Goal: Information Seeking & Learning: Learn about a topic

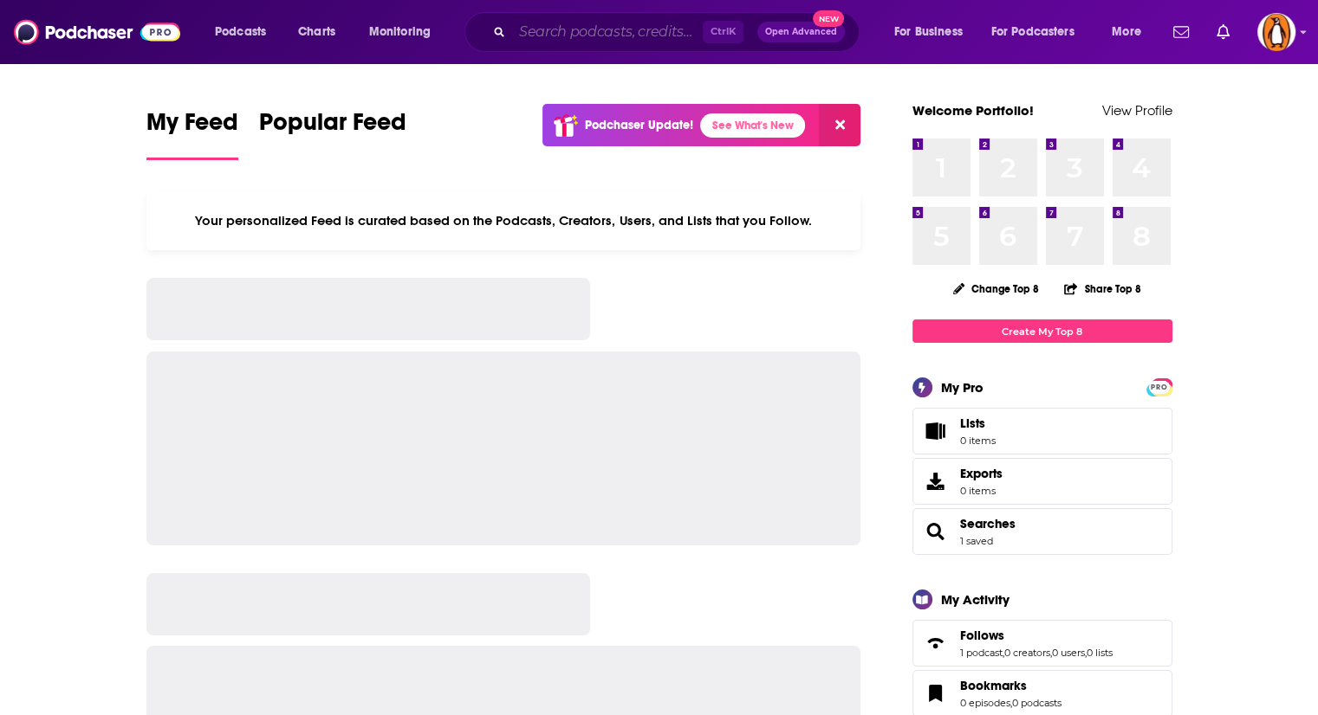
click at [586, 31] on input "Search podcasts, credits, & more..." at bounding box center [607, 32] width 191 height 28
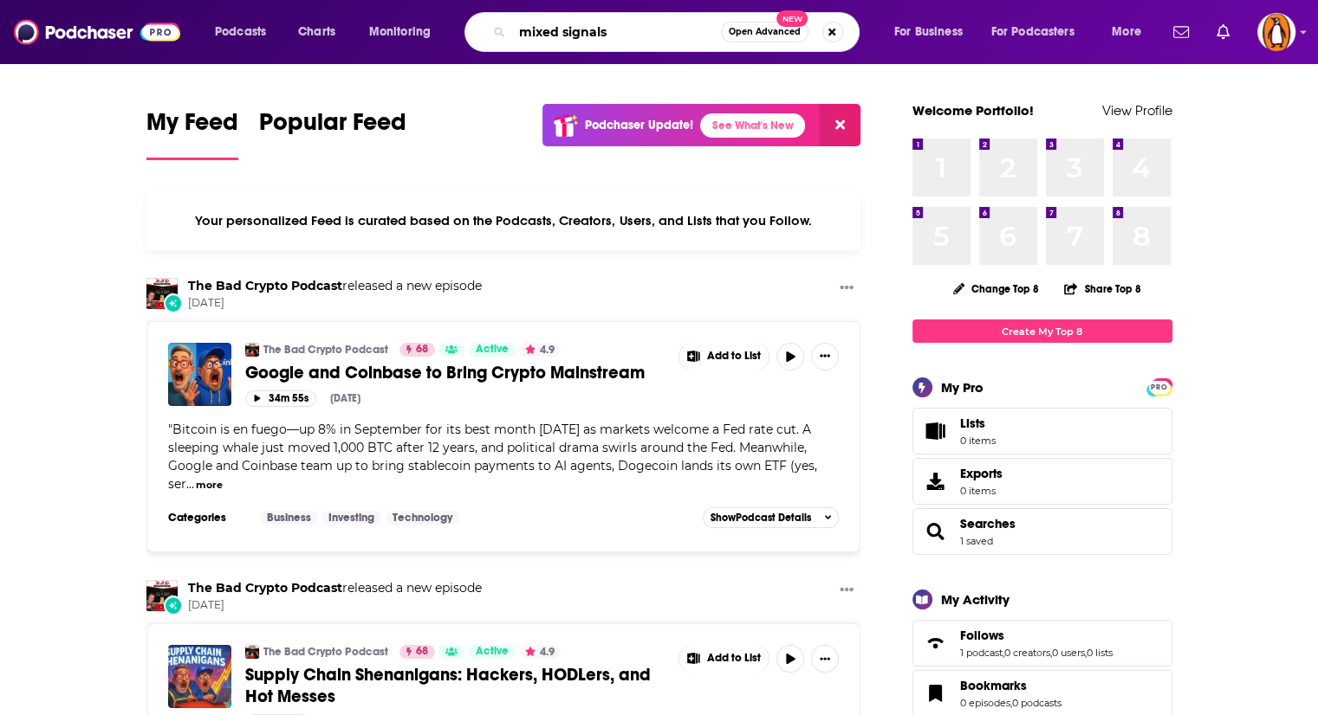
type input "mixed signals"
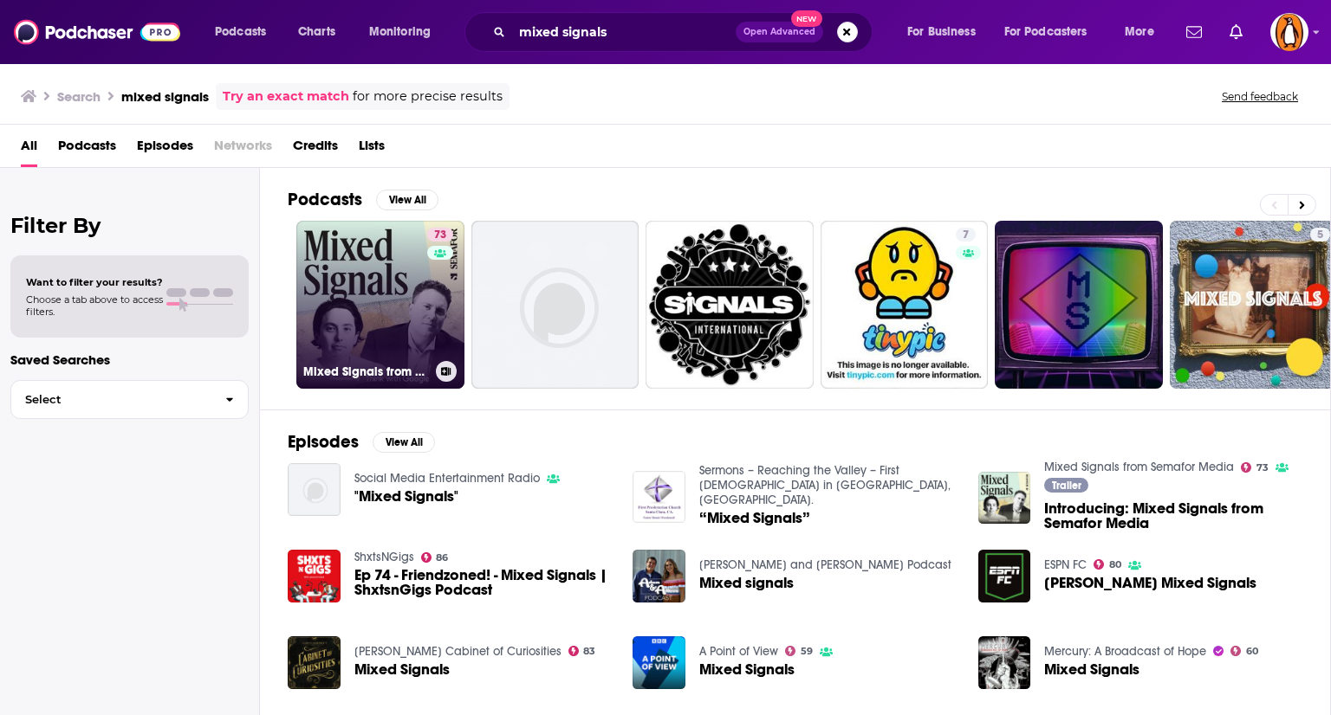
click at [327, 301] on link "73 Mixed Signals from Semafor Media" at bounding box center [380, 305] width 168 height 168
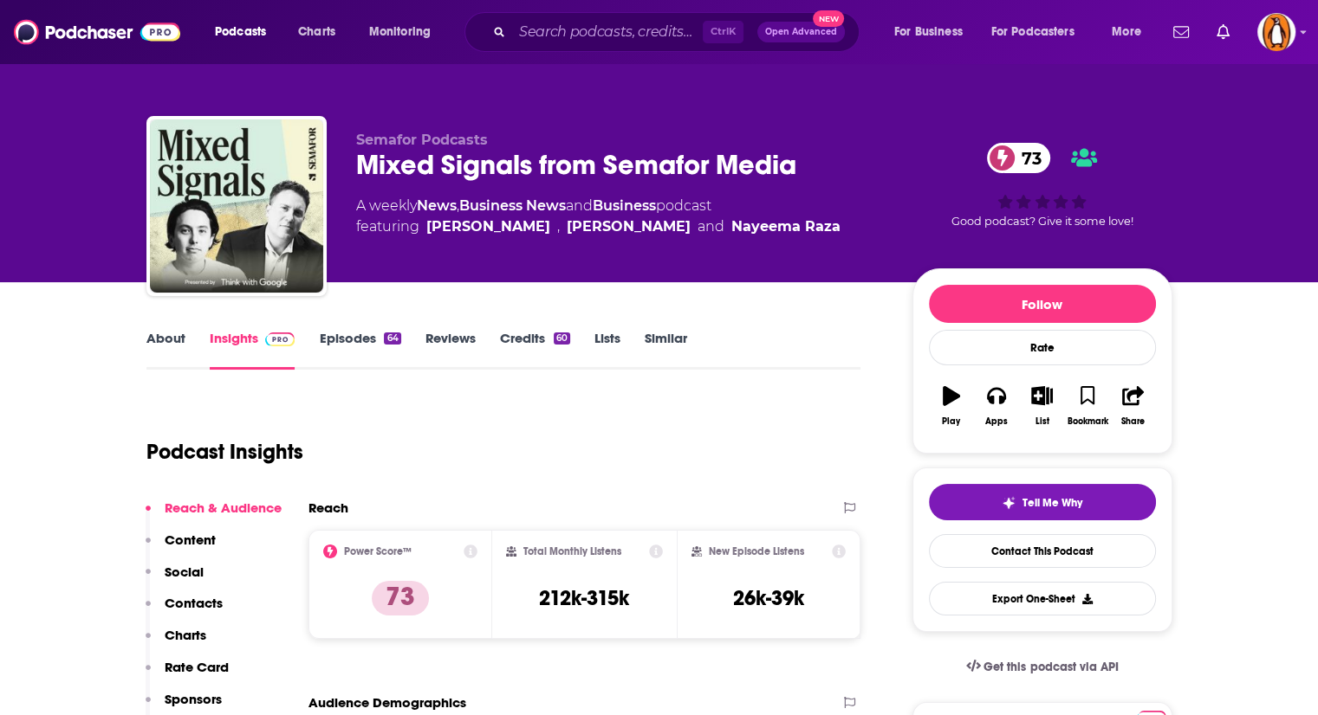
click at [172, 345] on link "About" at bounding box center [165, 350] width 39 height 40
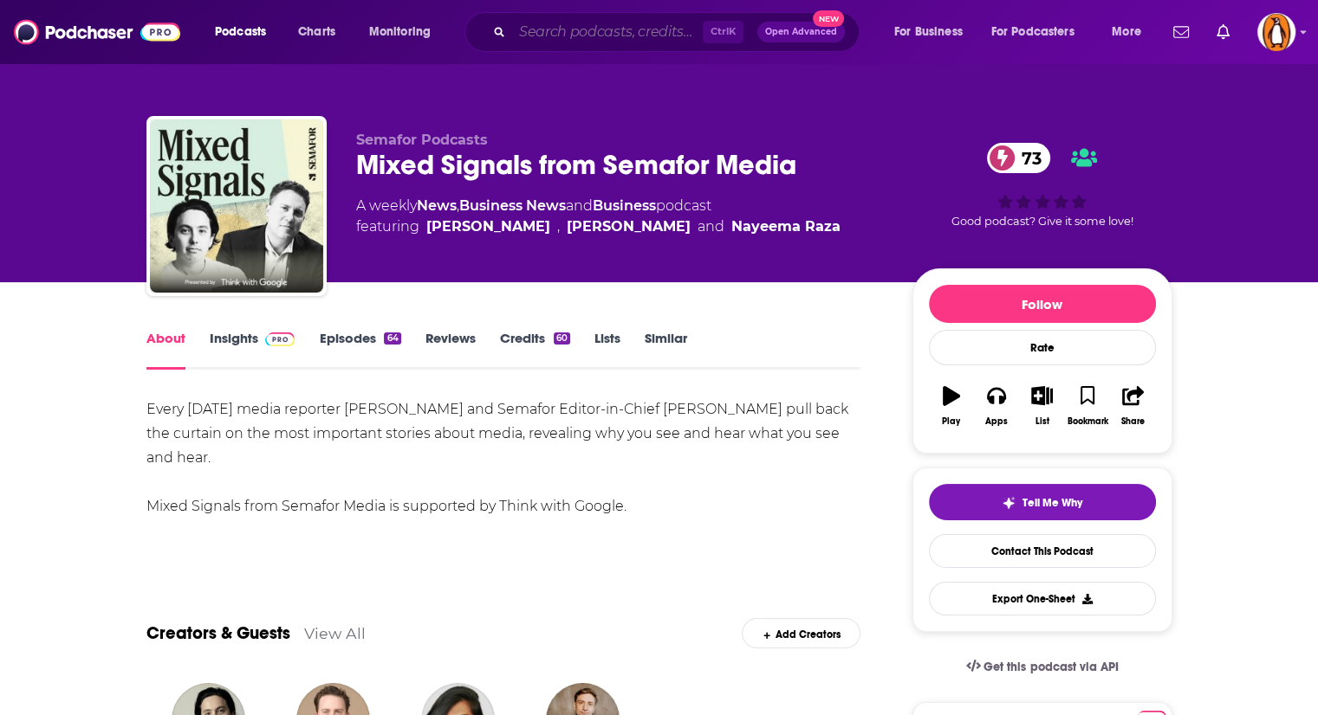
click at [586, 41] on input "Search podcasts, credits, & more..." at bounding box center [607, 32] width 191 height 28
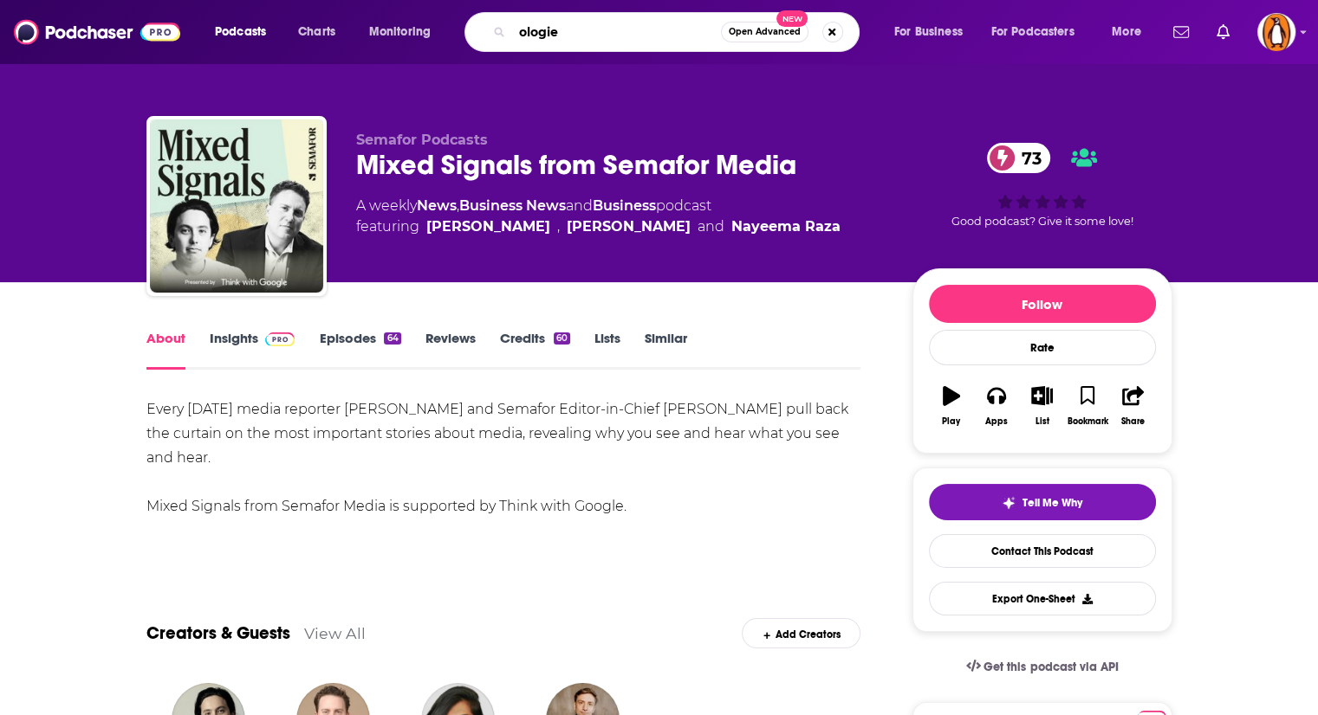
type input "ologies"
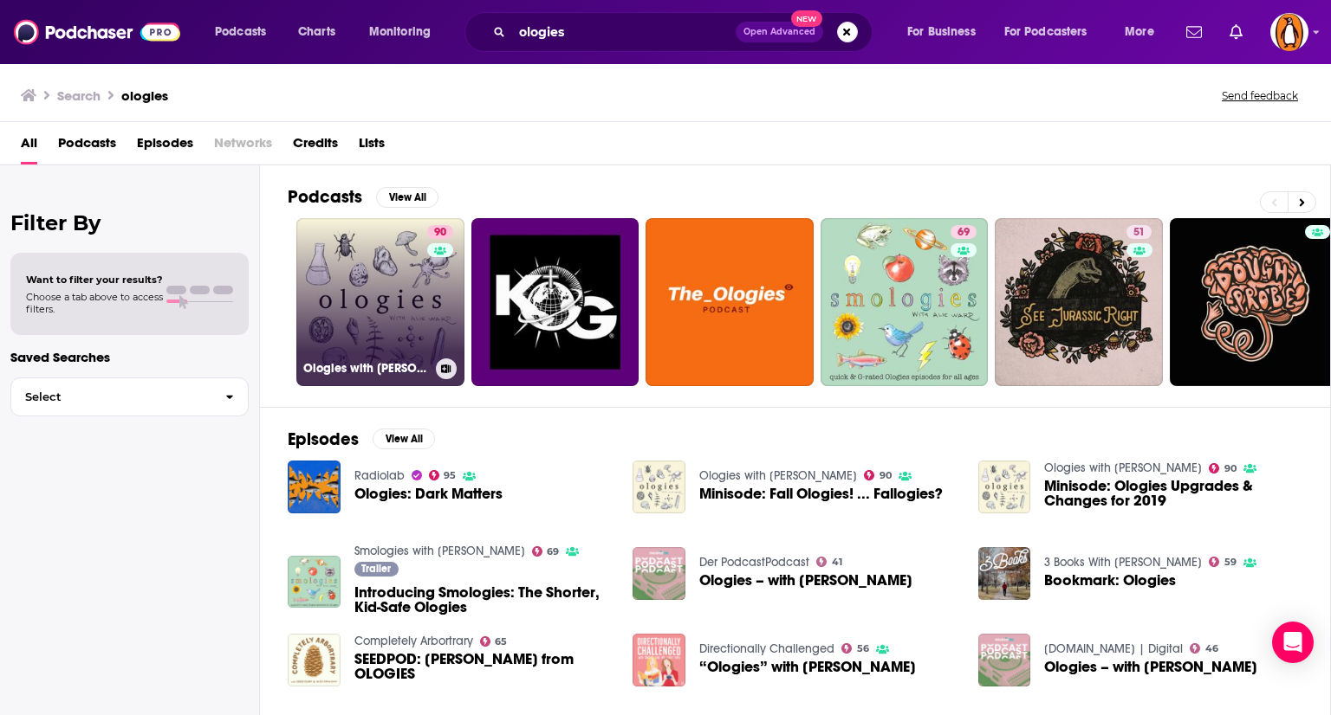
click at [357, 302] on link "90 Ologies with [PERSON_NAME]" at bounding box center [380, 302] width 168 height 168
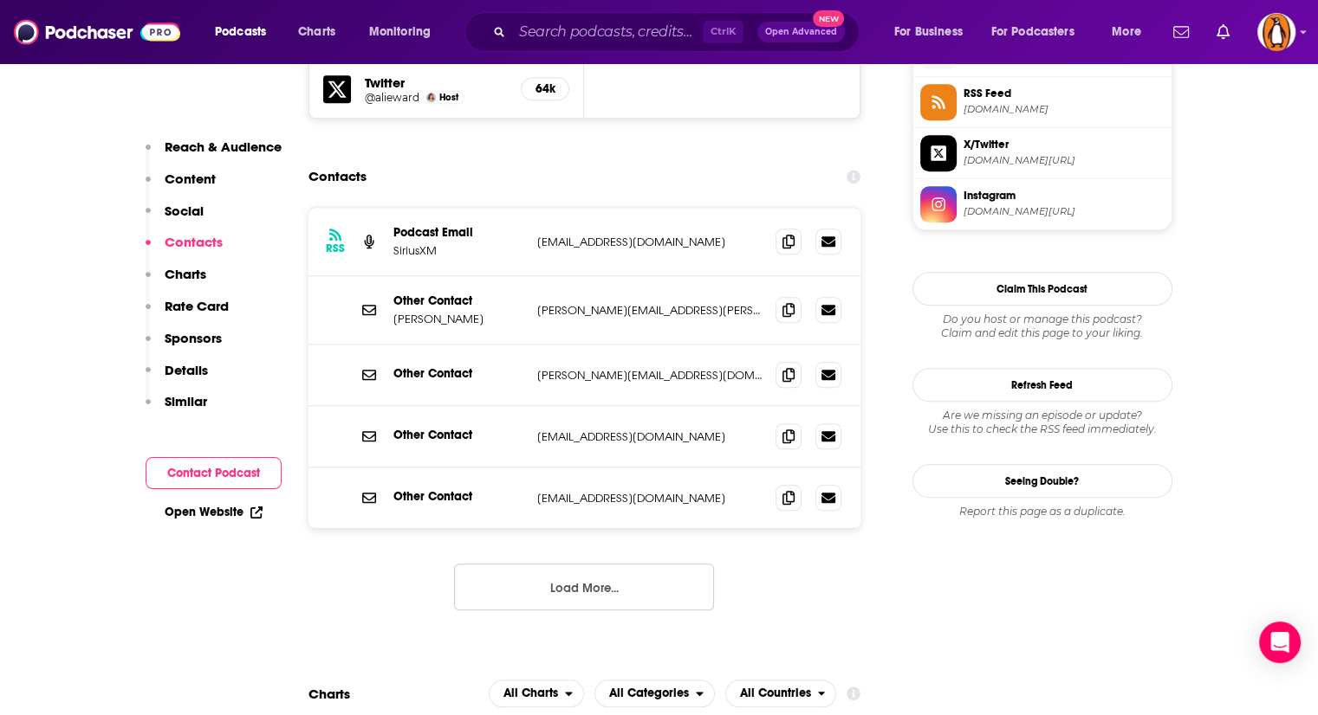
scroll to position [1615, 0]
click at [625, 563] on button "Load More..." at bounding box center [584, 586] width 260 height 47
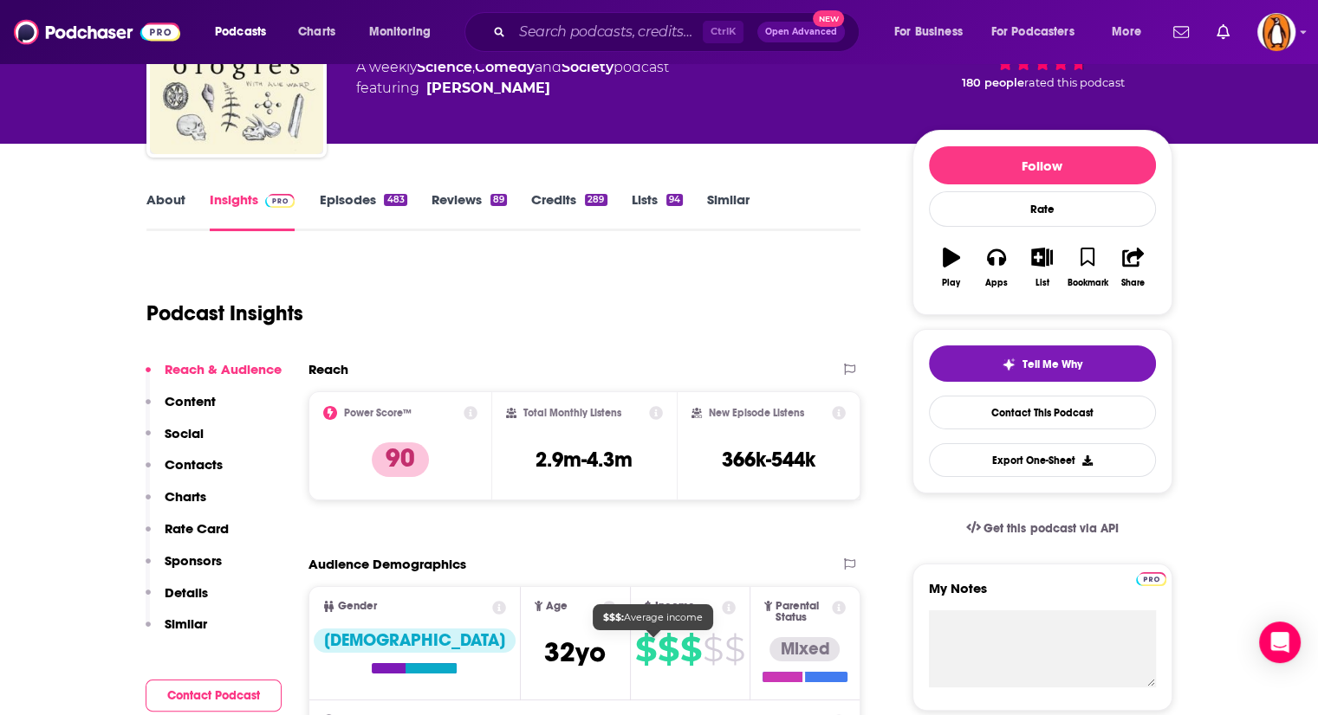
scroll to position [0, 0]
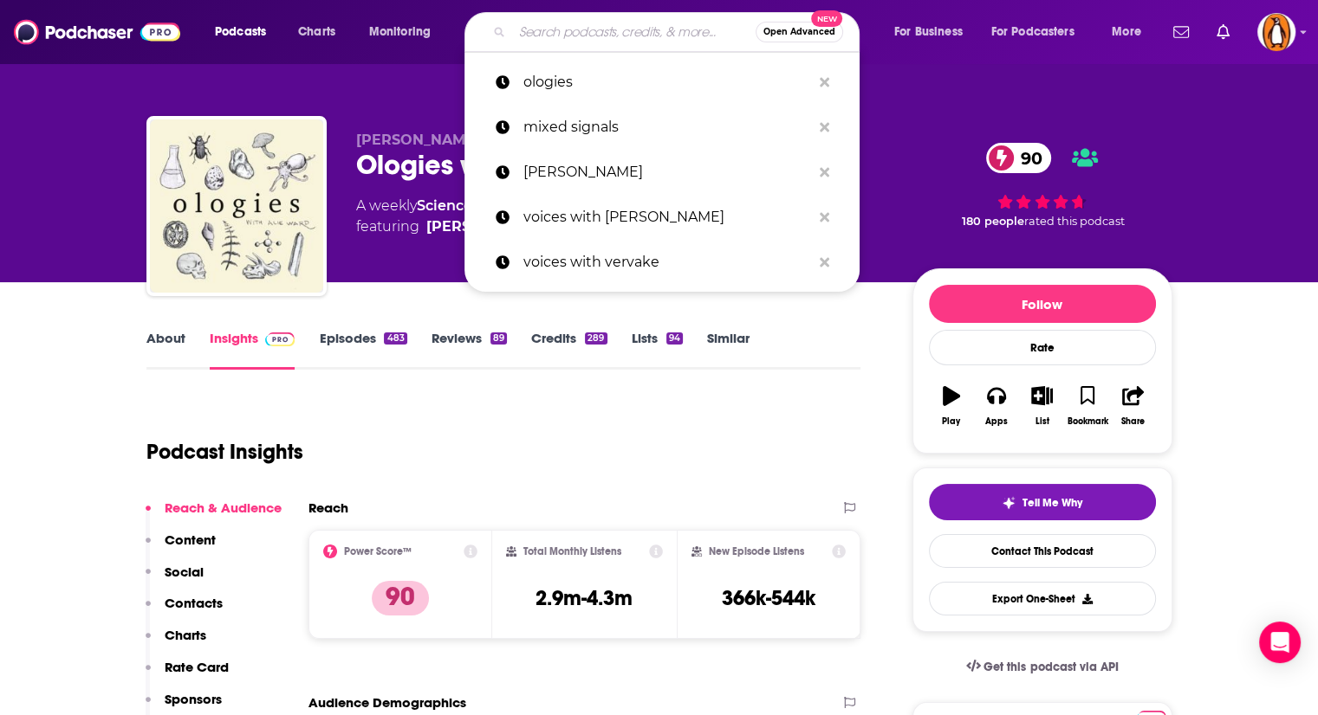
click at [606, 32] on input "Search podcasts, credits, & more..." at bounding box center [633, 32] width 243 height 28
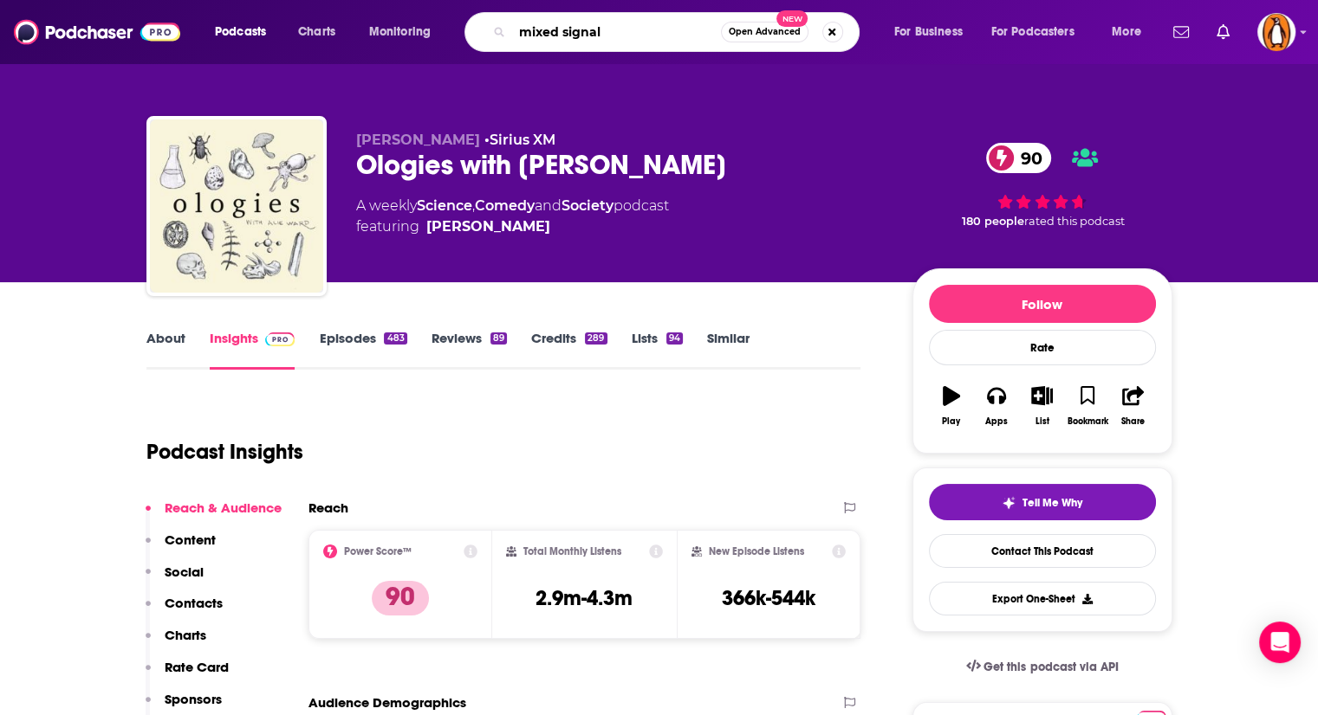
type input "mixed signals"
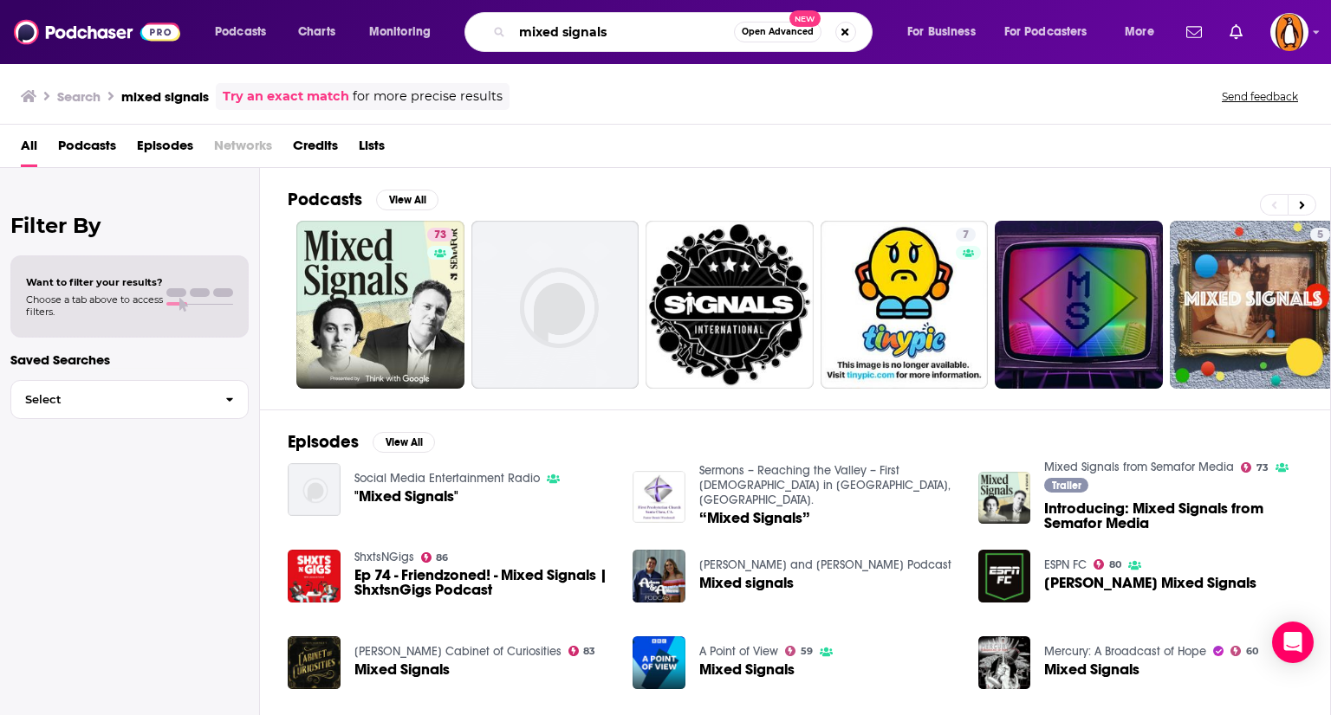
click at [638, 35] on input "mixed signals" at bounding box center [623, 32] width 222 height 28
type input "passionstruck"
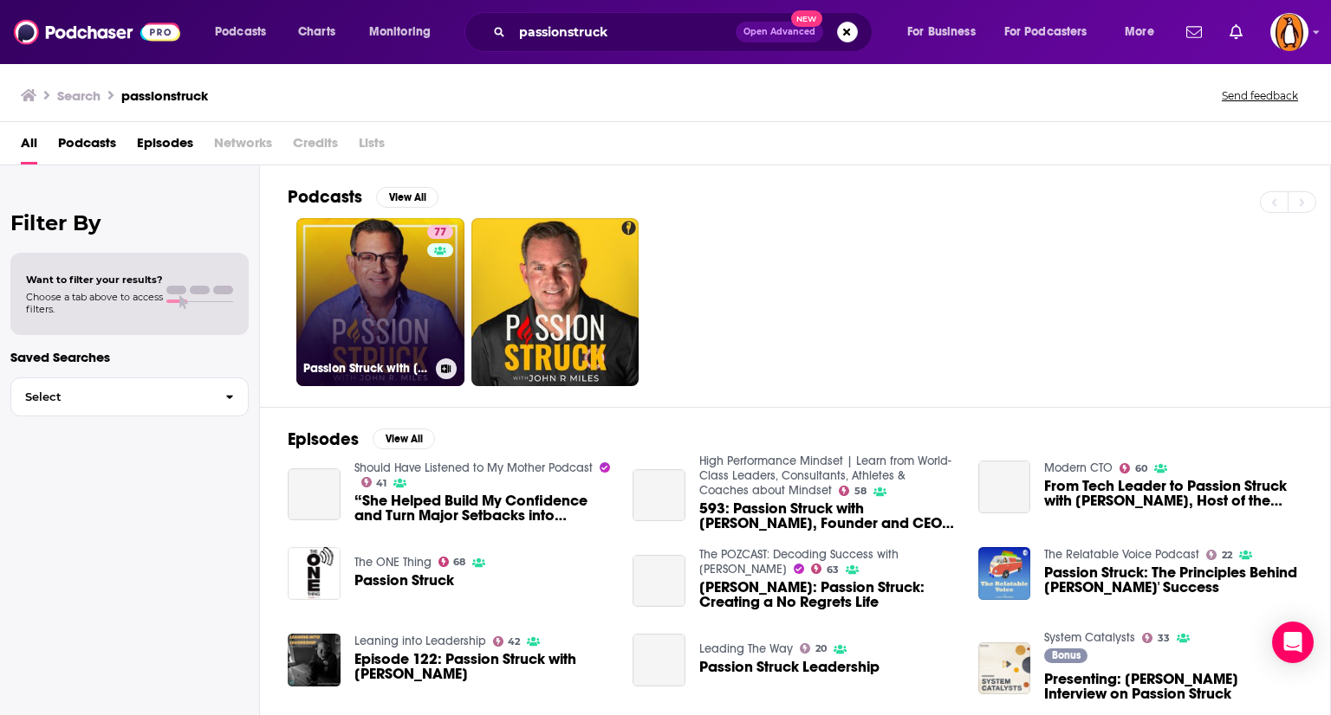
click at [329, 321] on link "77 Passion Struck with [PERSON_NAME]" at bounding box center [380, 302] width 168 height 168
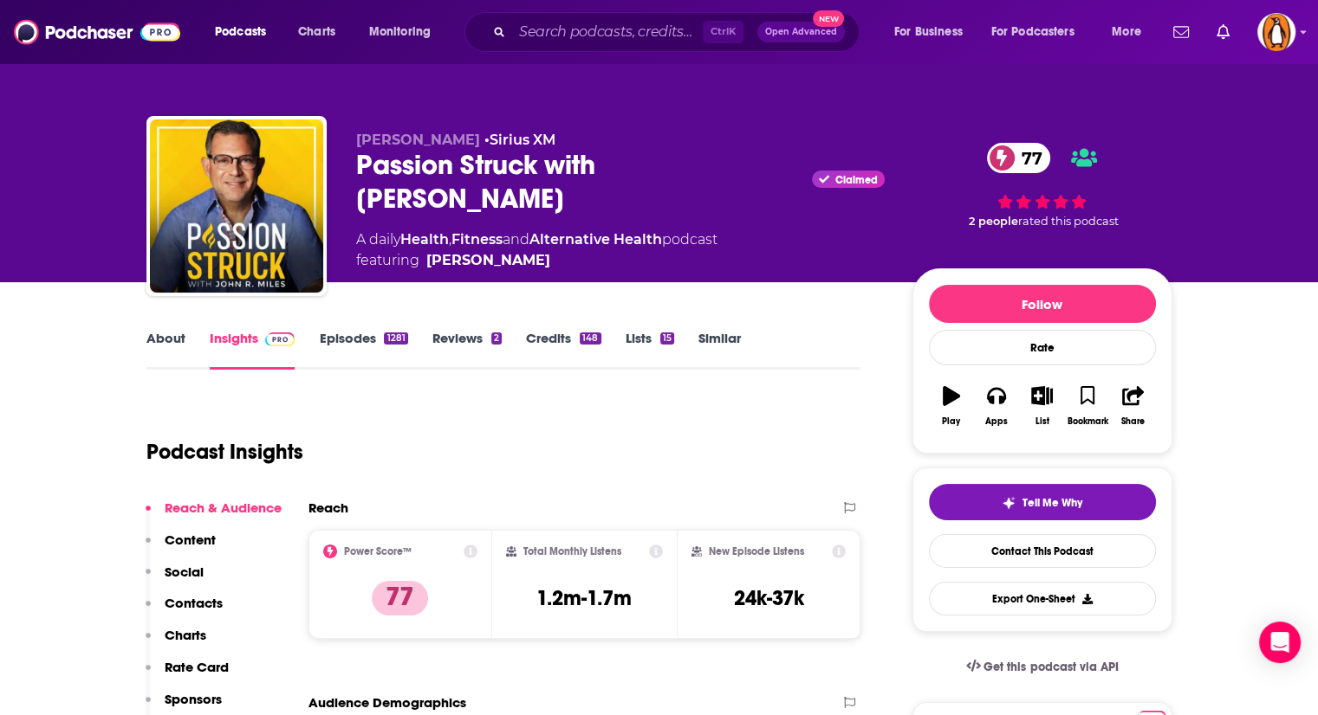
click at [172, 340] on link "About" at bounding box center [165, 350] width 39 height 40
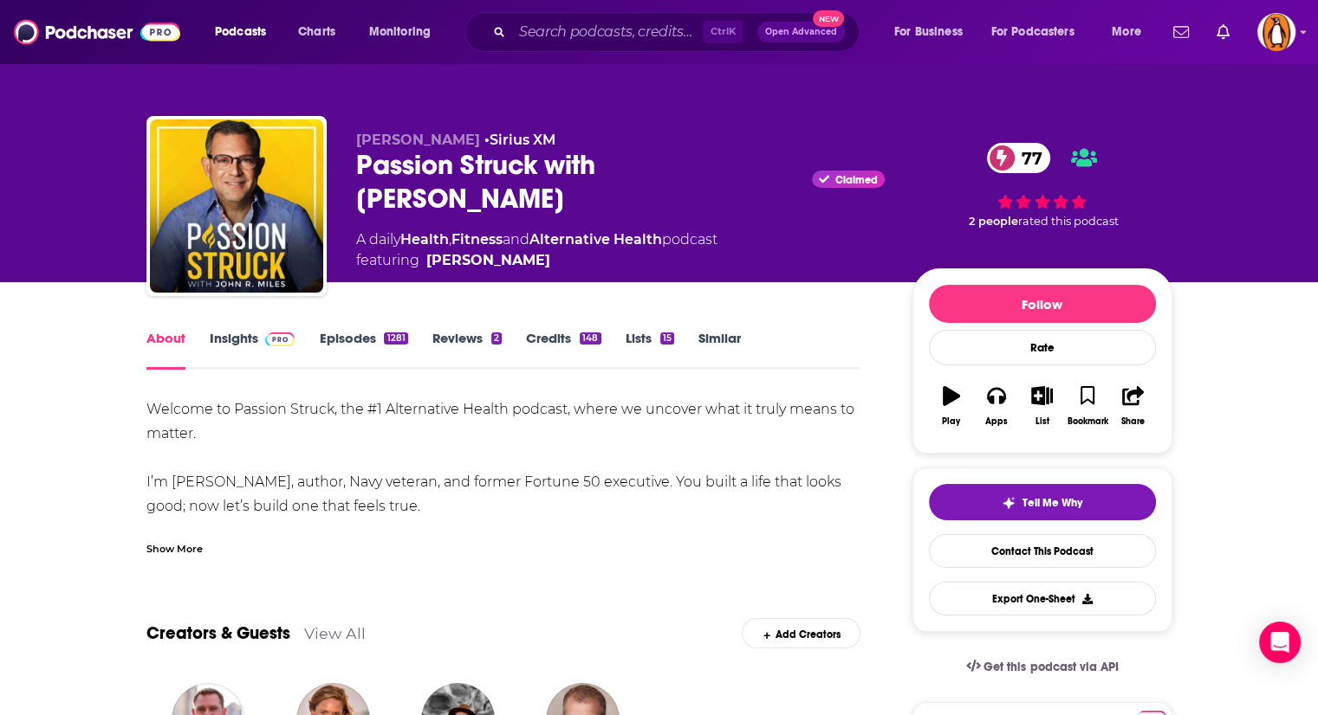
click at [165, 531] on div "Show More" at bounding box center [503, 542] width 715 height 29
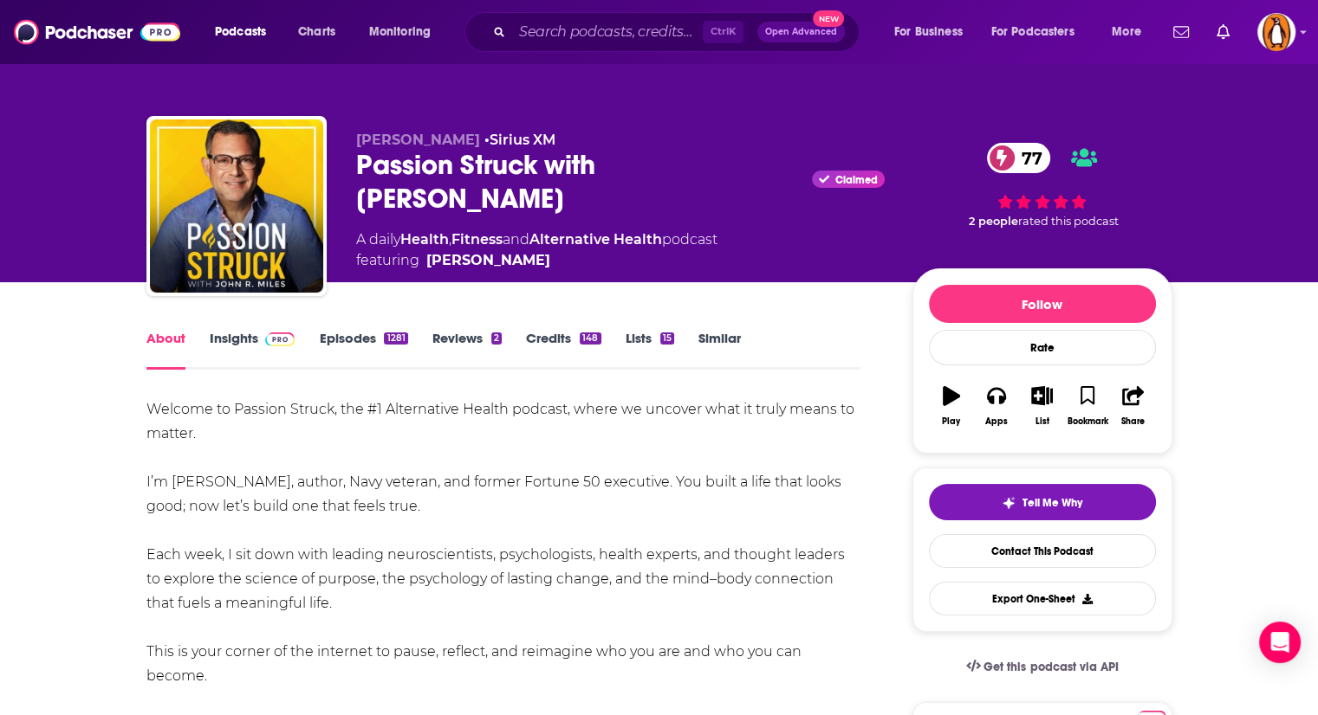
scroll to position [45, 0]
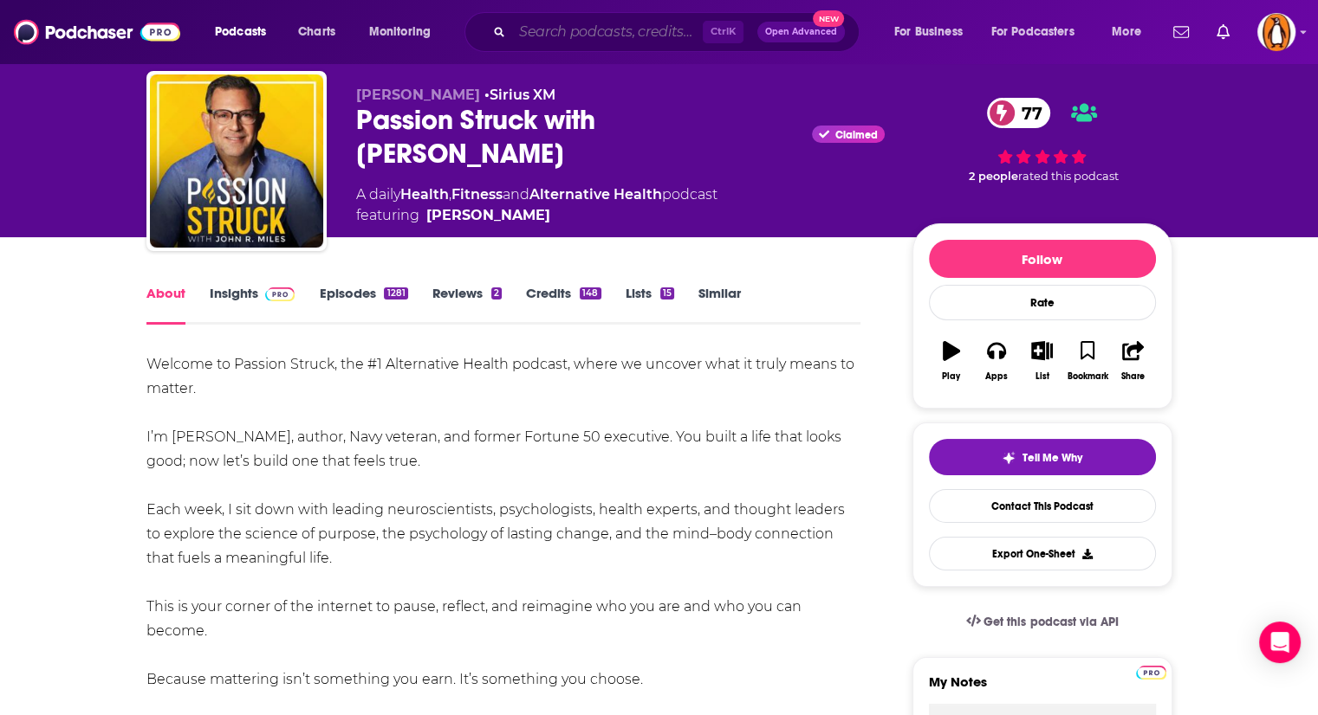
click at [537, 32] on input "Search podcasts, credits, & more..." at bounding box center [607, 32] width 191 height 28
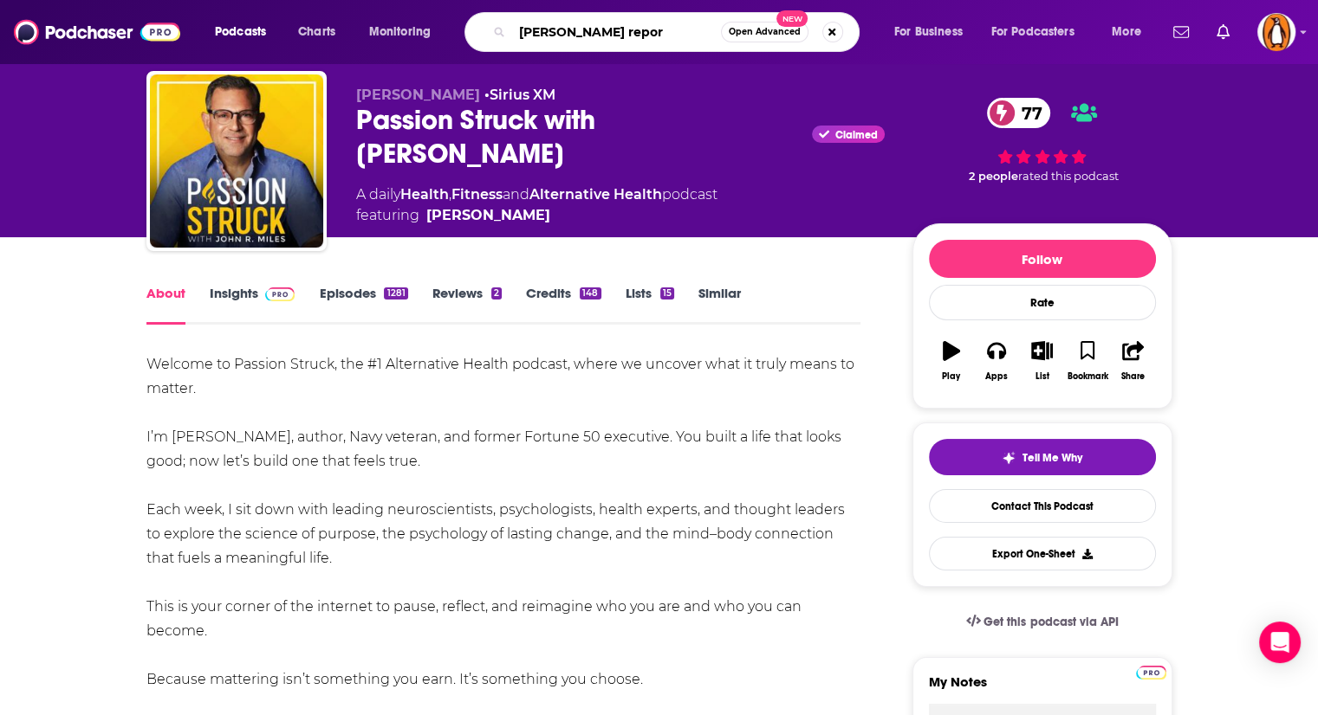
type input "[PERSON_NAME] report"
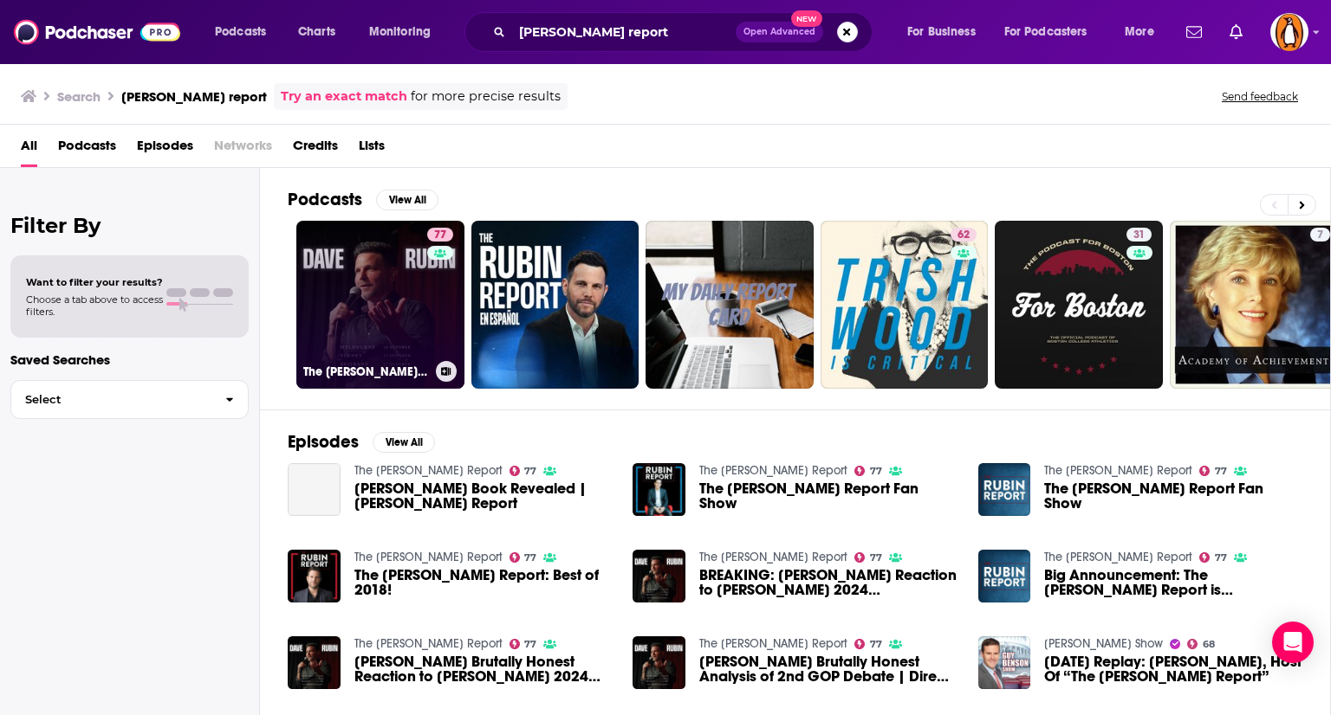
click at [408, 307] on link "77 The [PERSON_NAME] Report" at bounding box center [380, 305] width 168 height 168
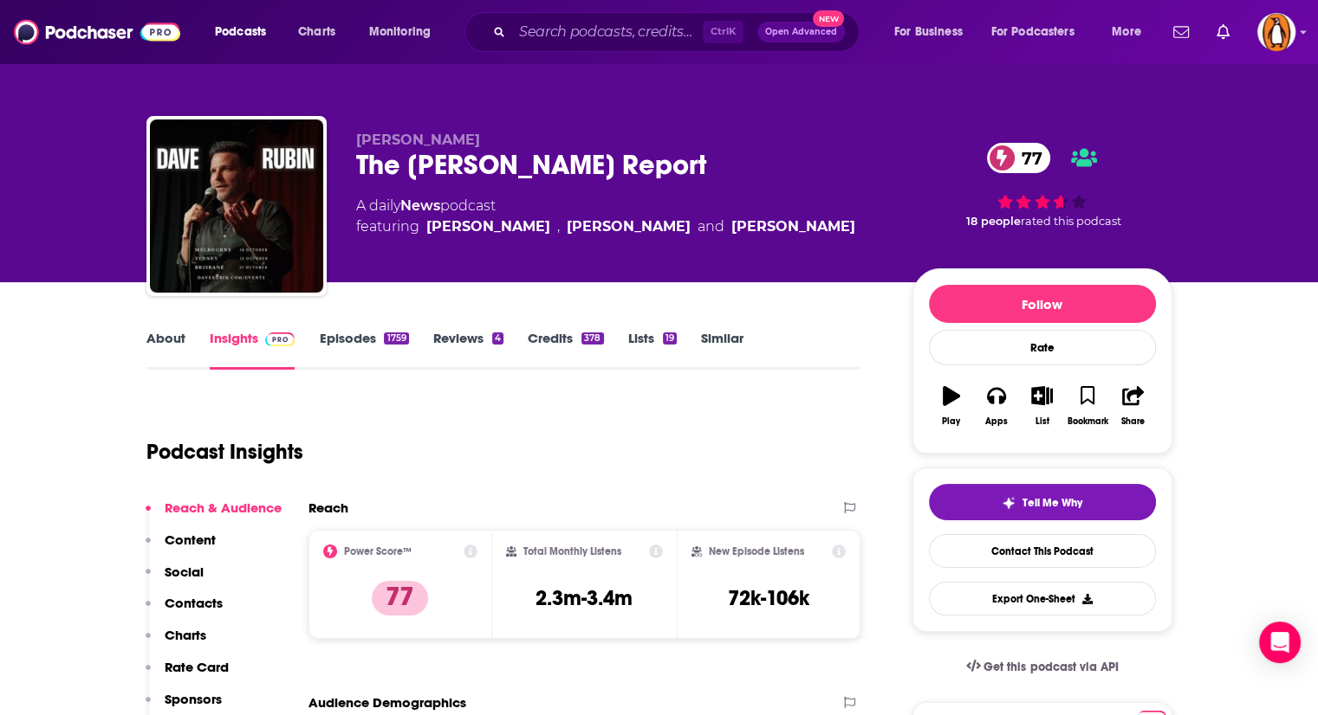
click at [166, 347] on link "About" at bounding box center [165, 350] width 39 height 40
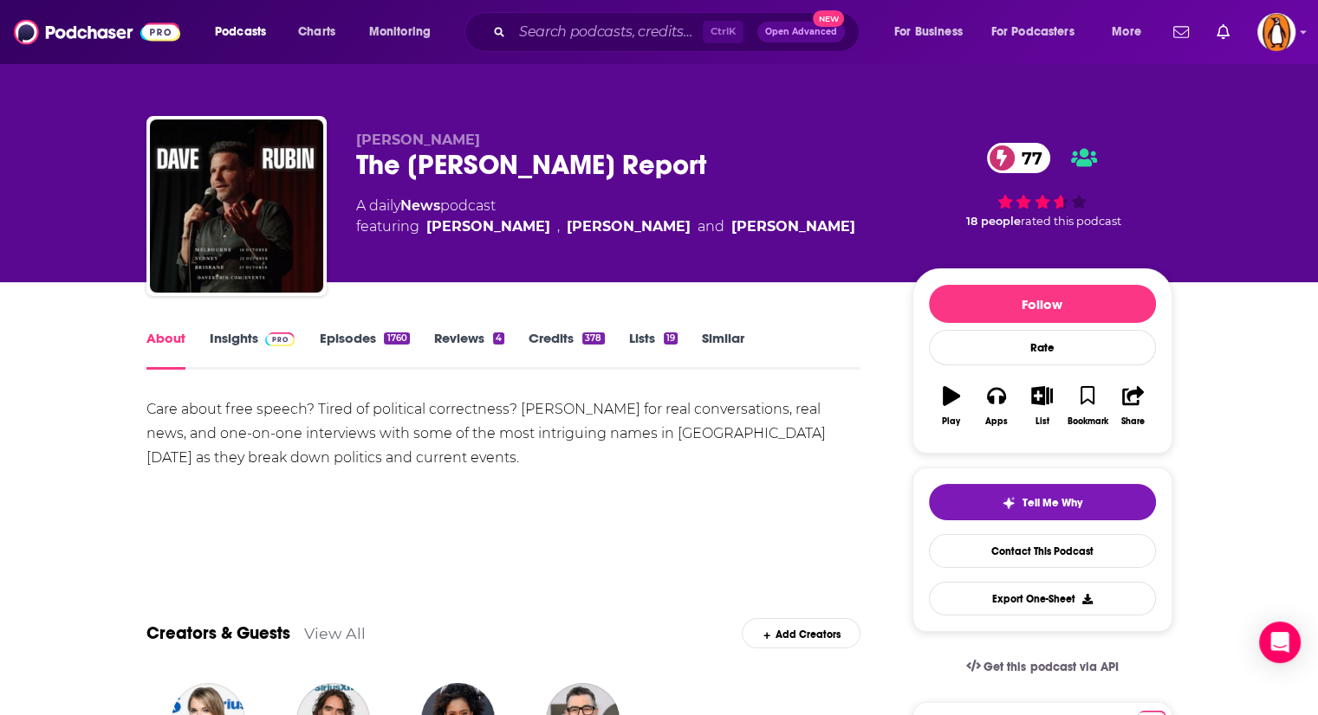
click at [249, 346] on link "Insights" at bounding box center [253, 350] width 86 height 40
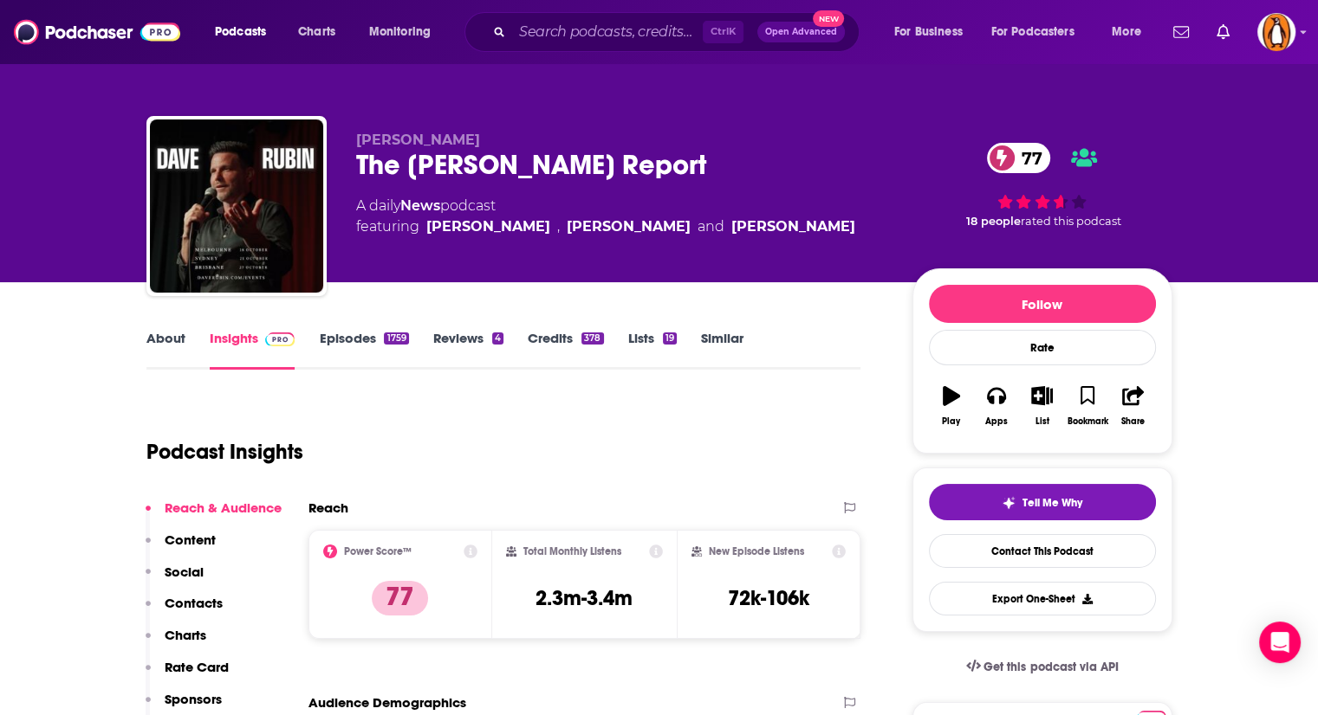
click at [358, 340] on link "Episodes 1759" at bounding box center [363, 350] width 89 height 40
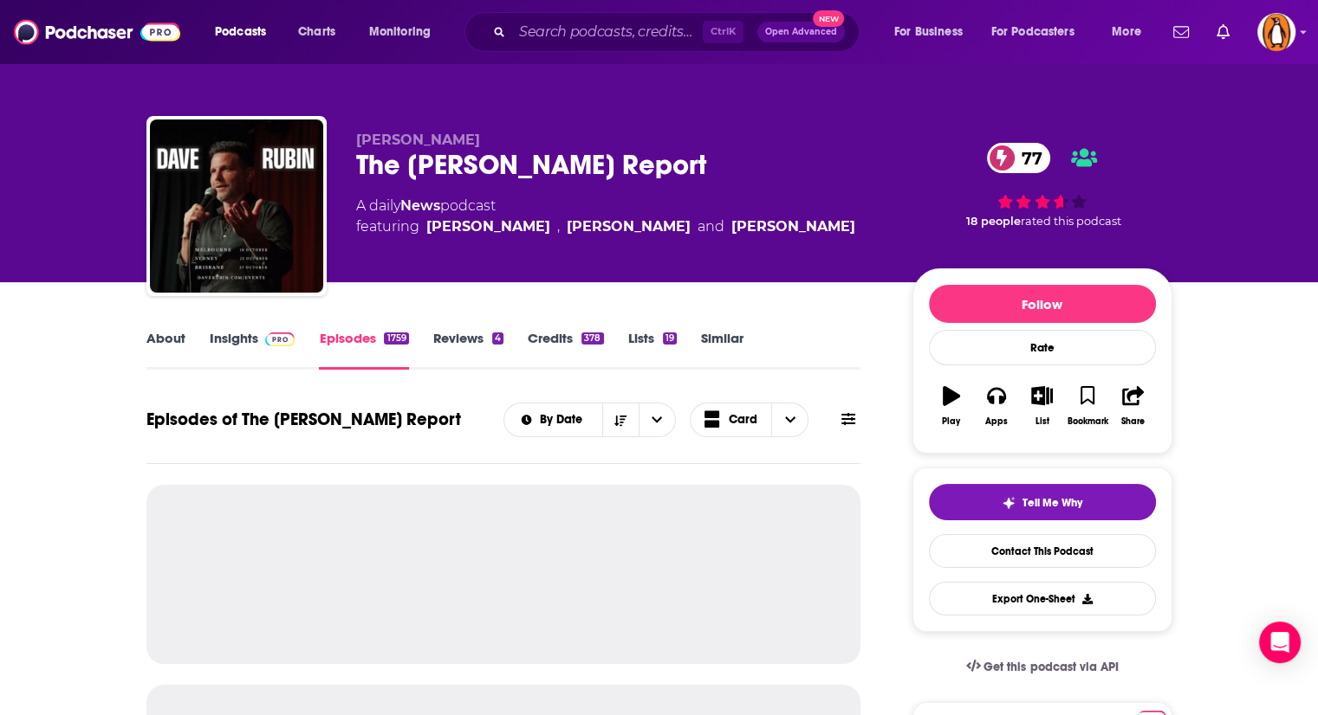
scroll to position [301, 0]
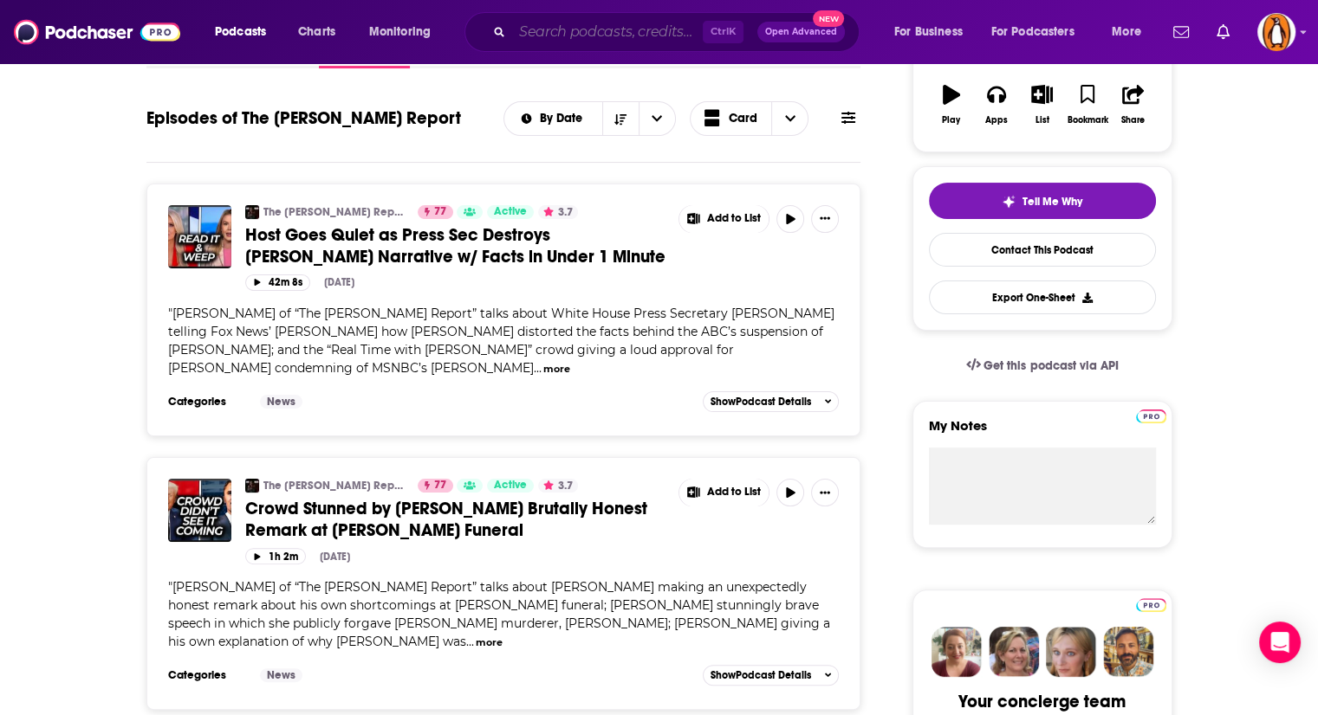
click at [586, 29] on input "Search podcasts, credits, & more..." at bounding box center [607, 32] width 191 height 28
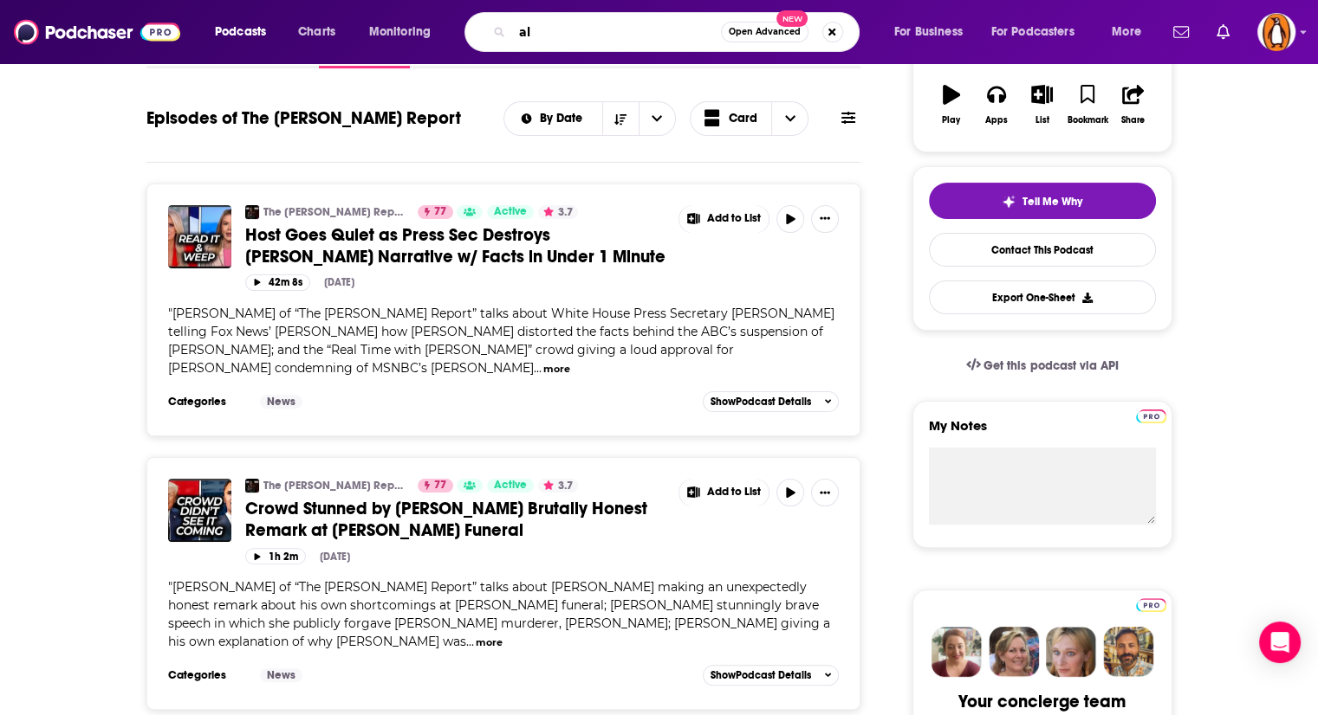
type input "a"
type input "the briefing"
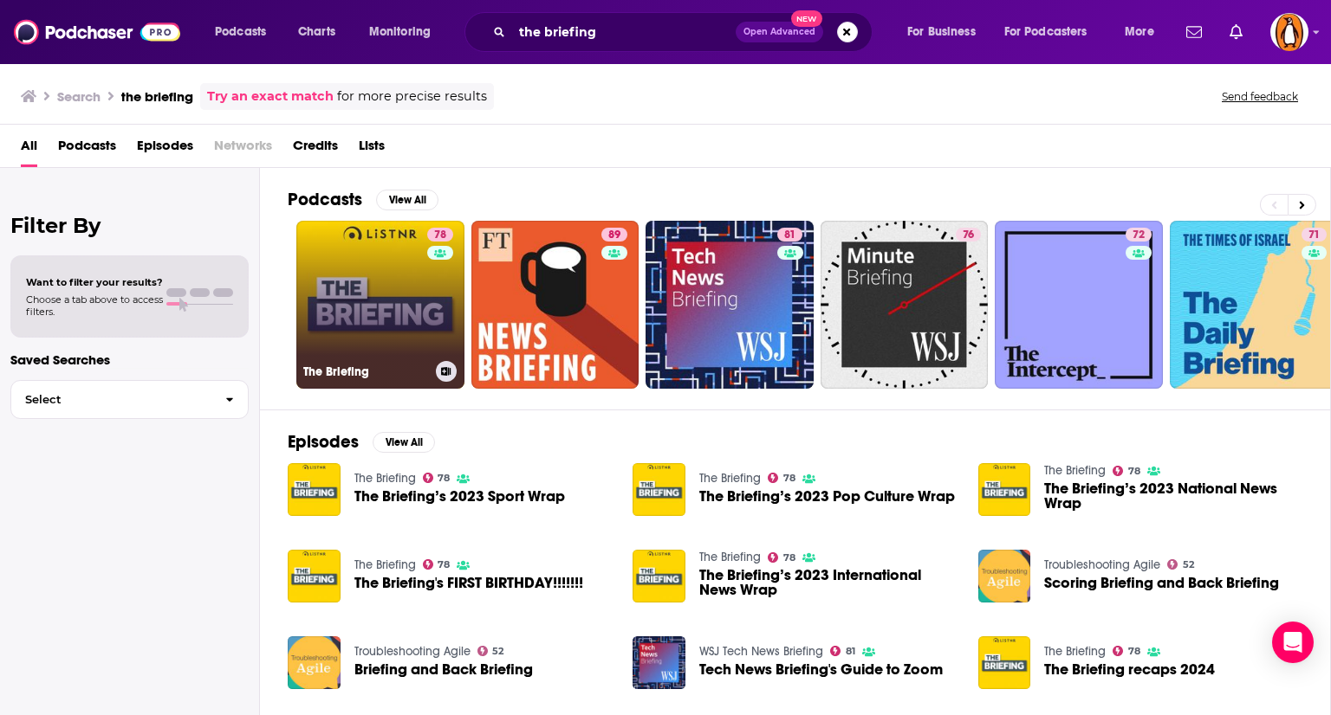
click at [403, 327] on link "78 The Briefing" at bounding box center [380, 305] width 168 height 168
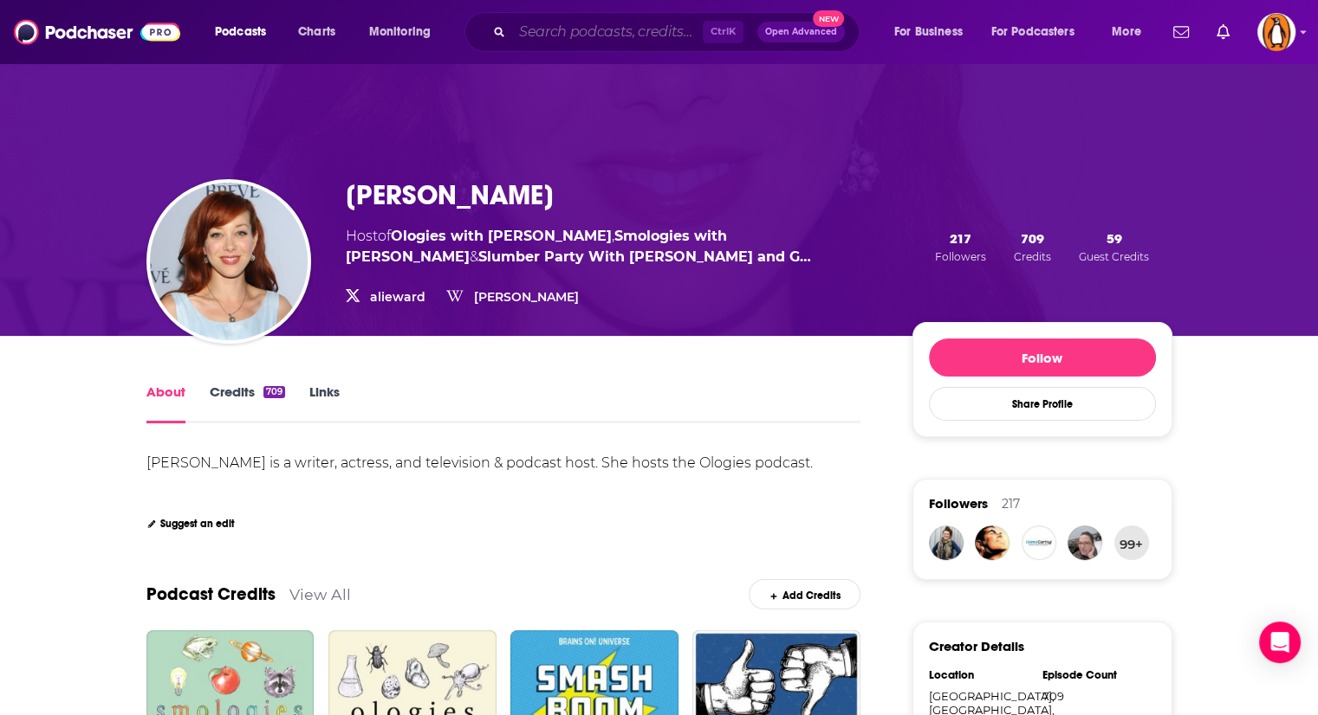
click at [579, 35] on input "Search podcasts, credits, & more..." at bounding box center [607, 32] width 191 height 28
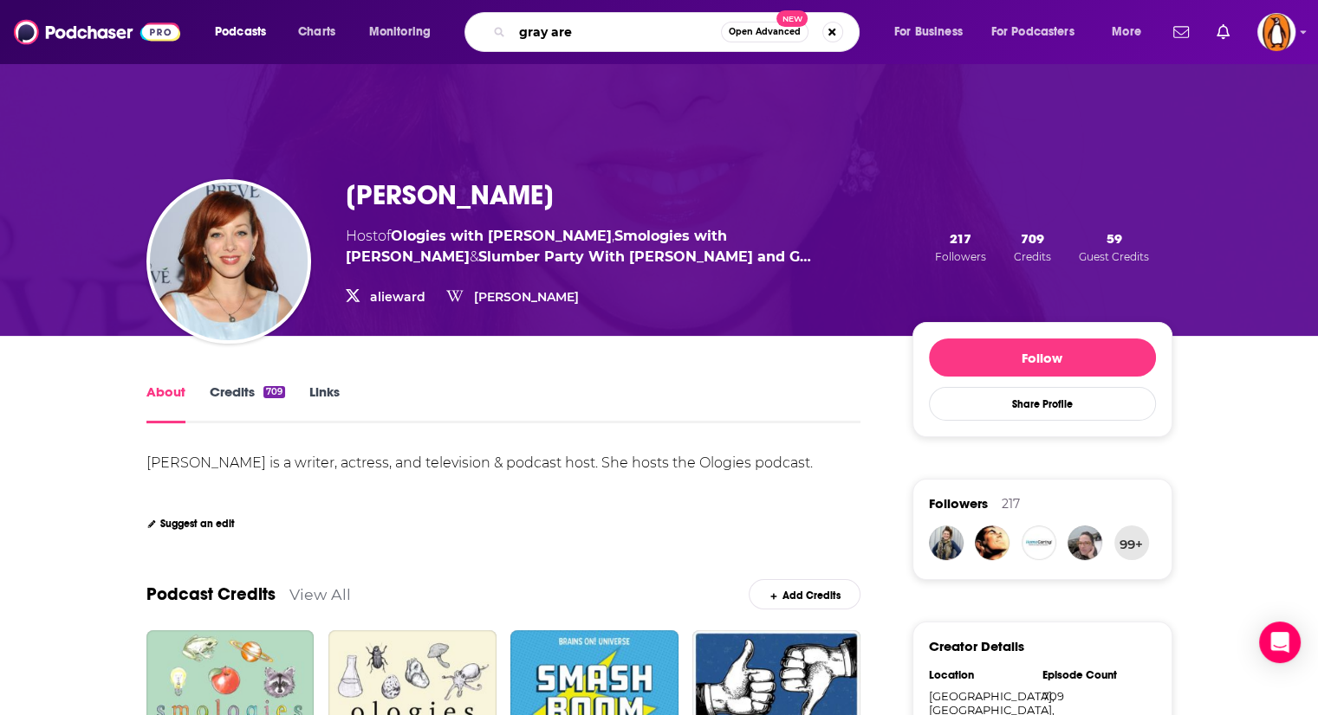
type input "gray area"
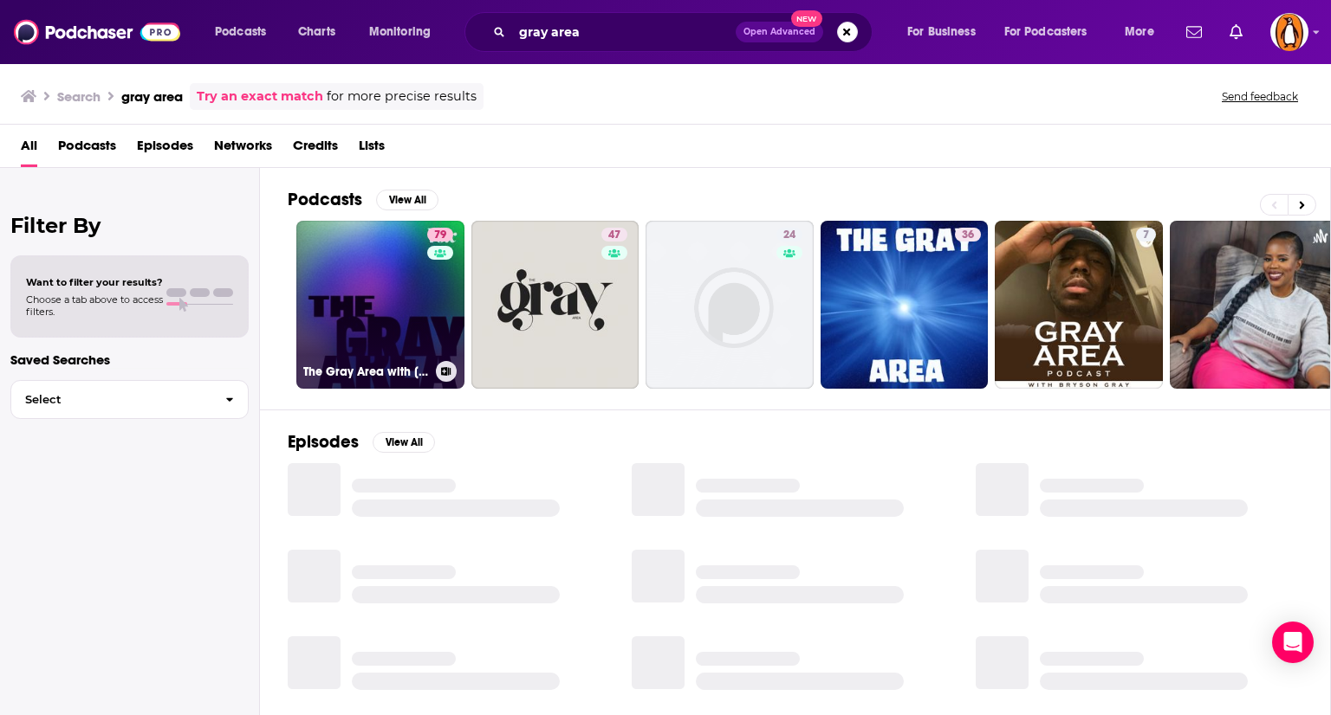
click at [392, 299] on link "79 The Gray Area with [PERSON_NAME]" at bounding box center [380, 305] width 168 height 168
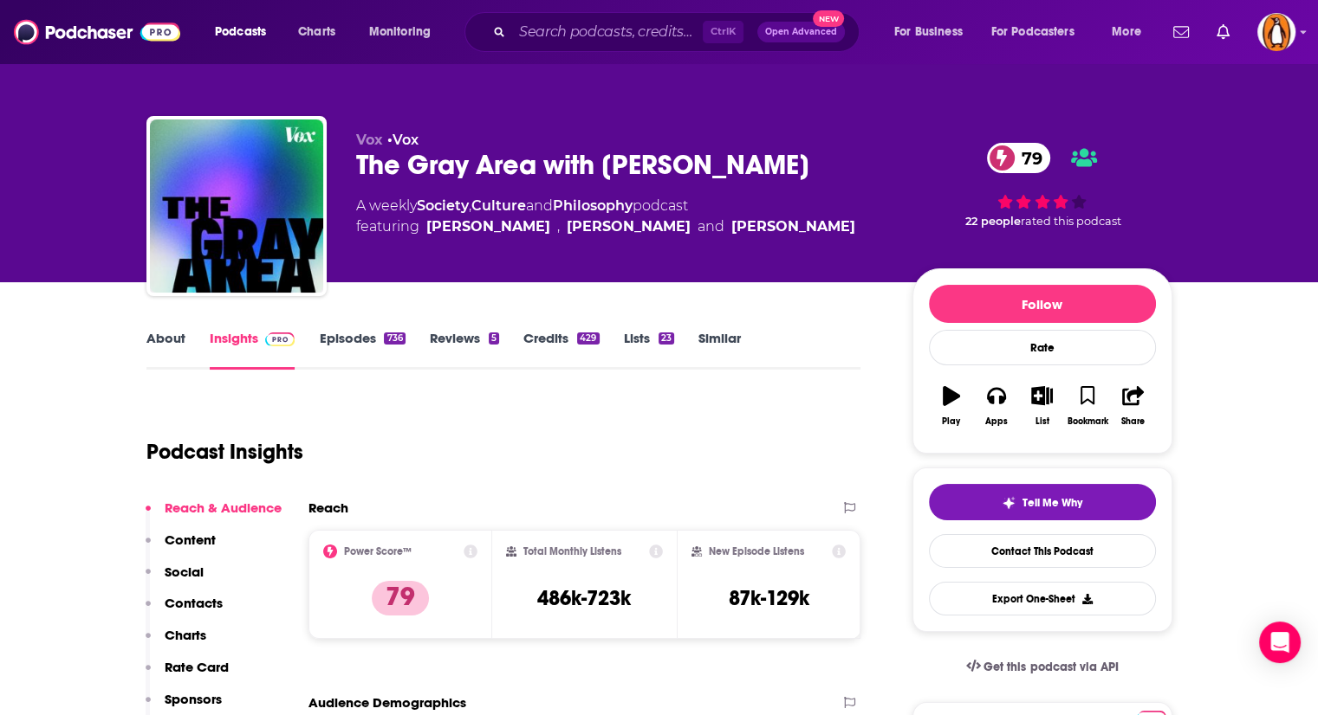
click at [174, 338] on link "About" at bounding box center [165, 350] width 39 height 40
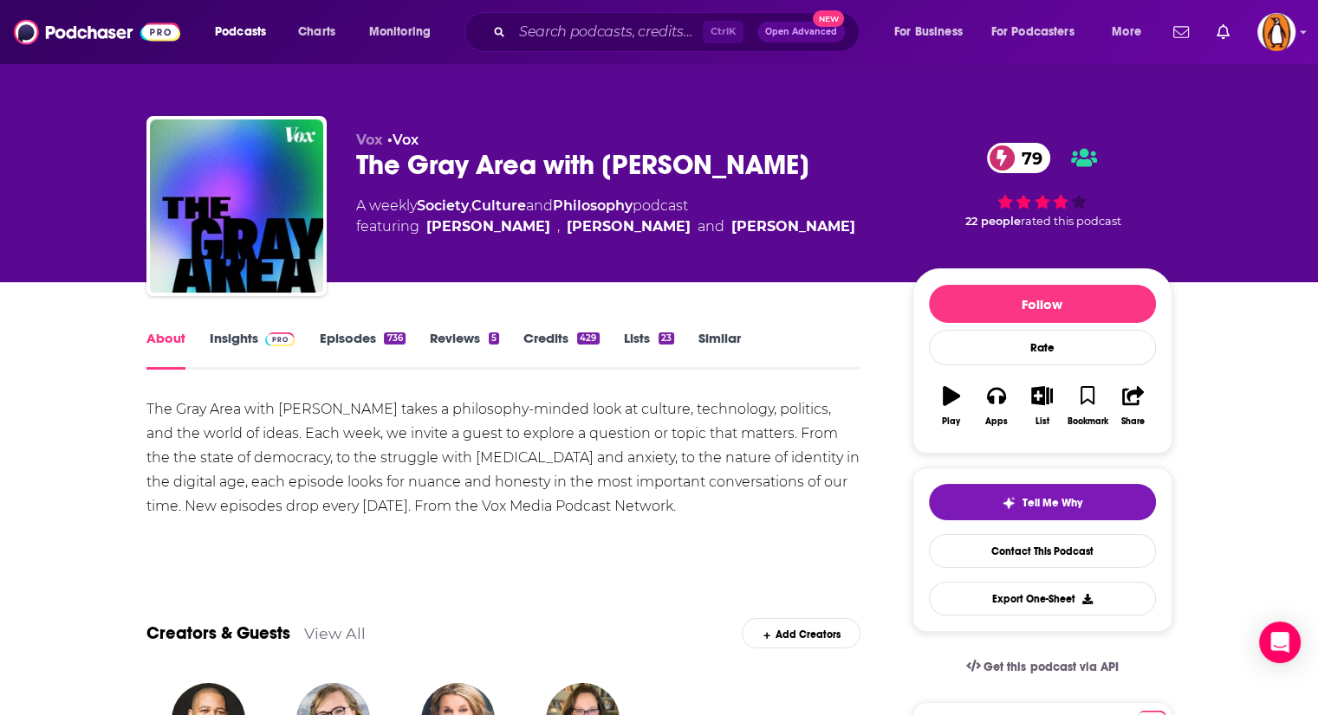
click at [210, 342] on link "Insights" at bounding box center [253, 350] width 86 height 40
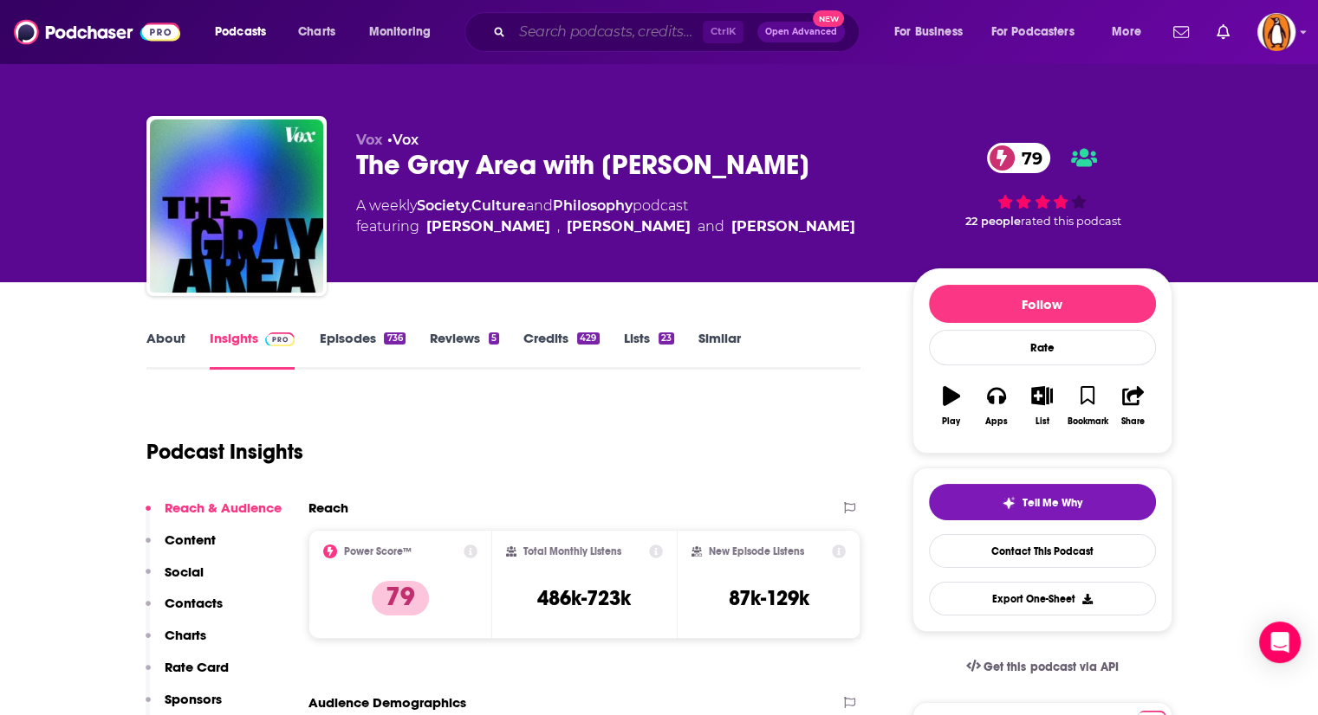
click at [563, 34] on input "Search podcasts, credits, & more..." at bounding box center [607, 32] width 191 height 28
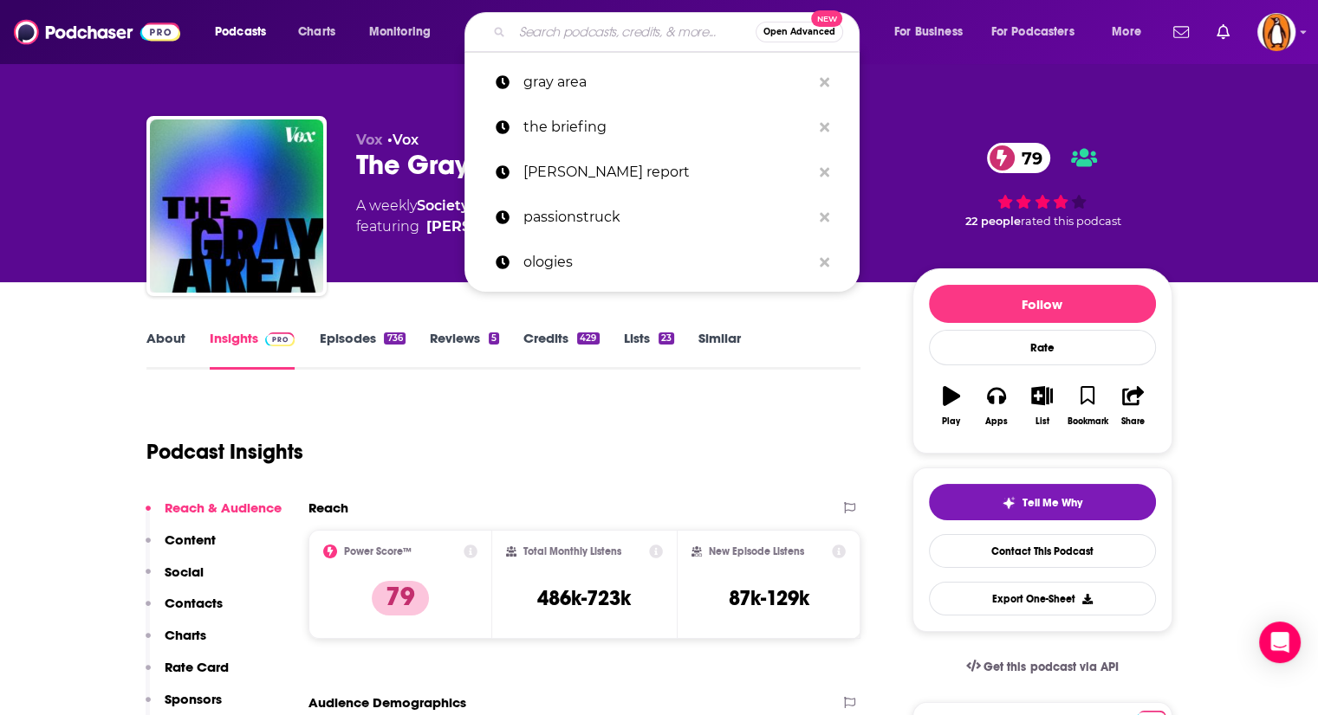
click at [52, 188] on div "Vox • Vox The Gray Area with [PERSON_NAME] 79 A weekly Society , Culture and Ph…" at bounding box center [659, 141] width 1318 height 282
click at [608, 30] on input "Search podcasts, credits, & more..." at bounding box center [633, 32] width 243 height 28
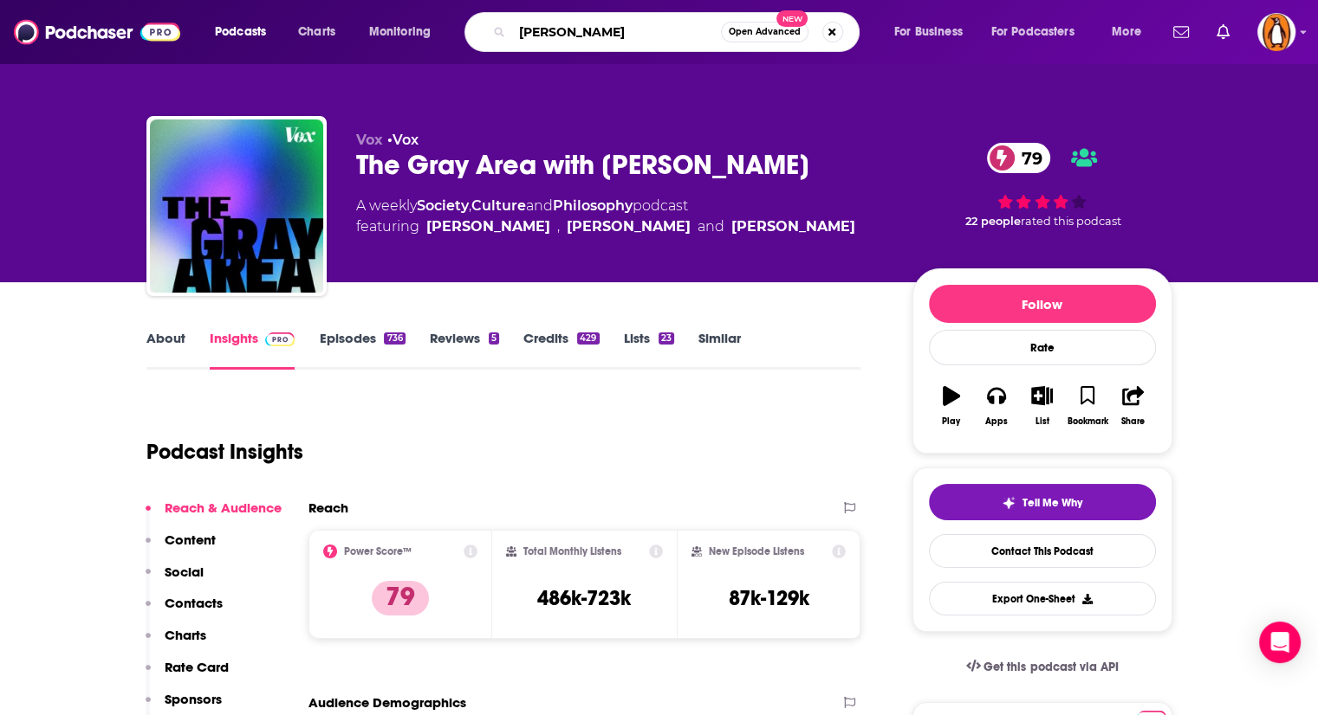
type input "[PERSON_NAME]"
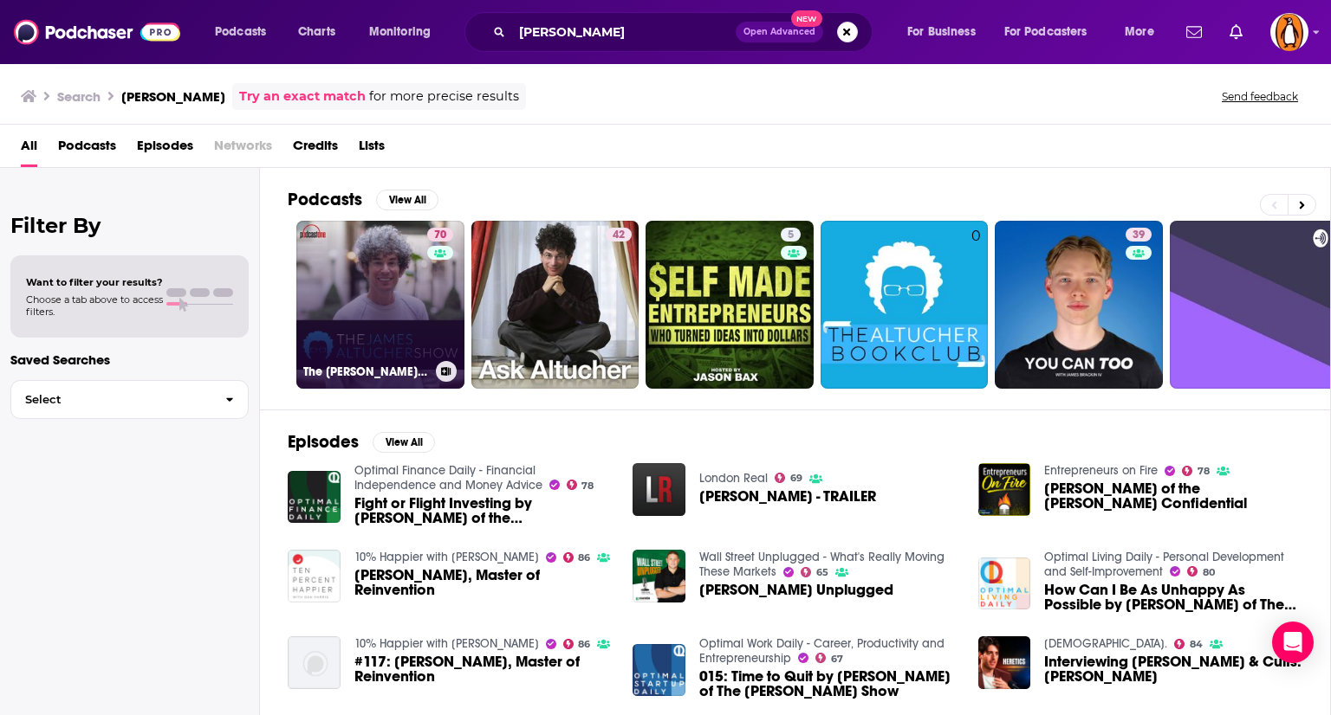
click at [382, 298] on link "70 The [PERSON_NAME] Show" at bounding box center [380, 305] width 168 height 168
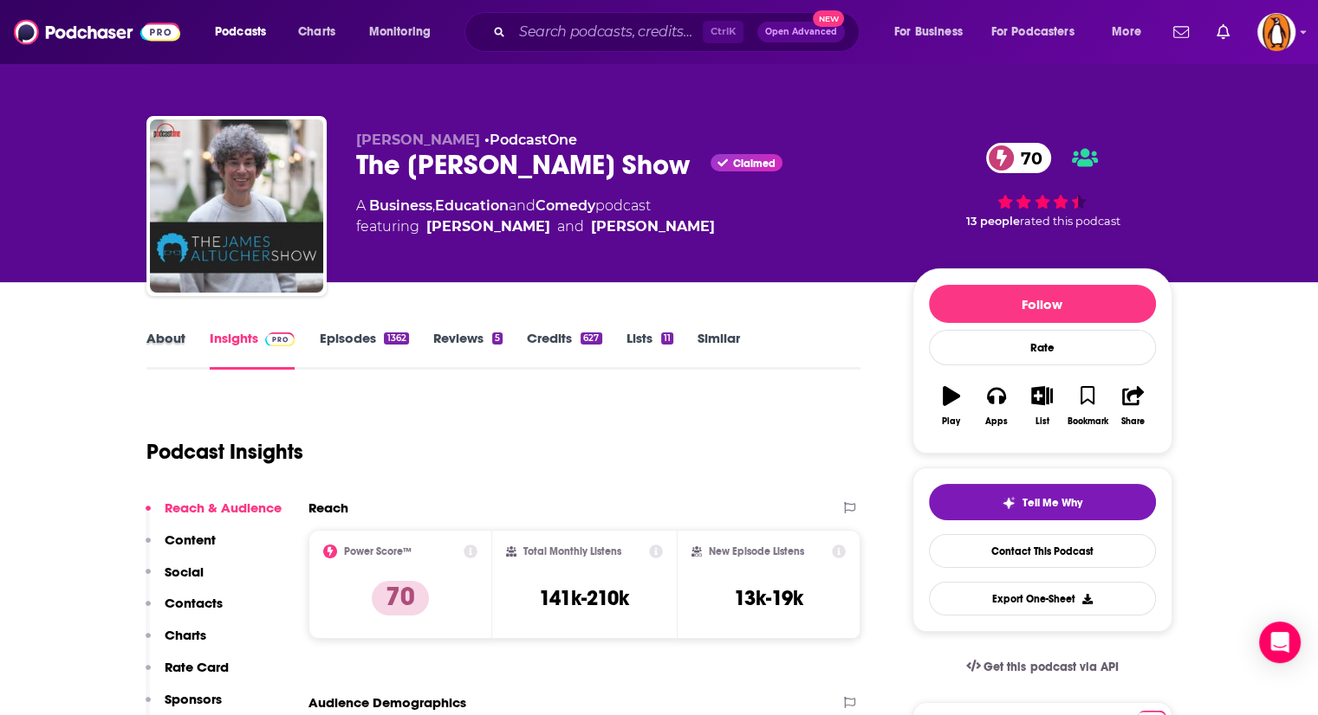
click at [191, 340] on div "About" at bounding box center [177, 350] width 63 height 40
click at [180, 341] on link "About" at bounding box center [165, 350] width 39 height 40
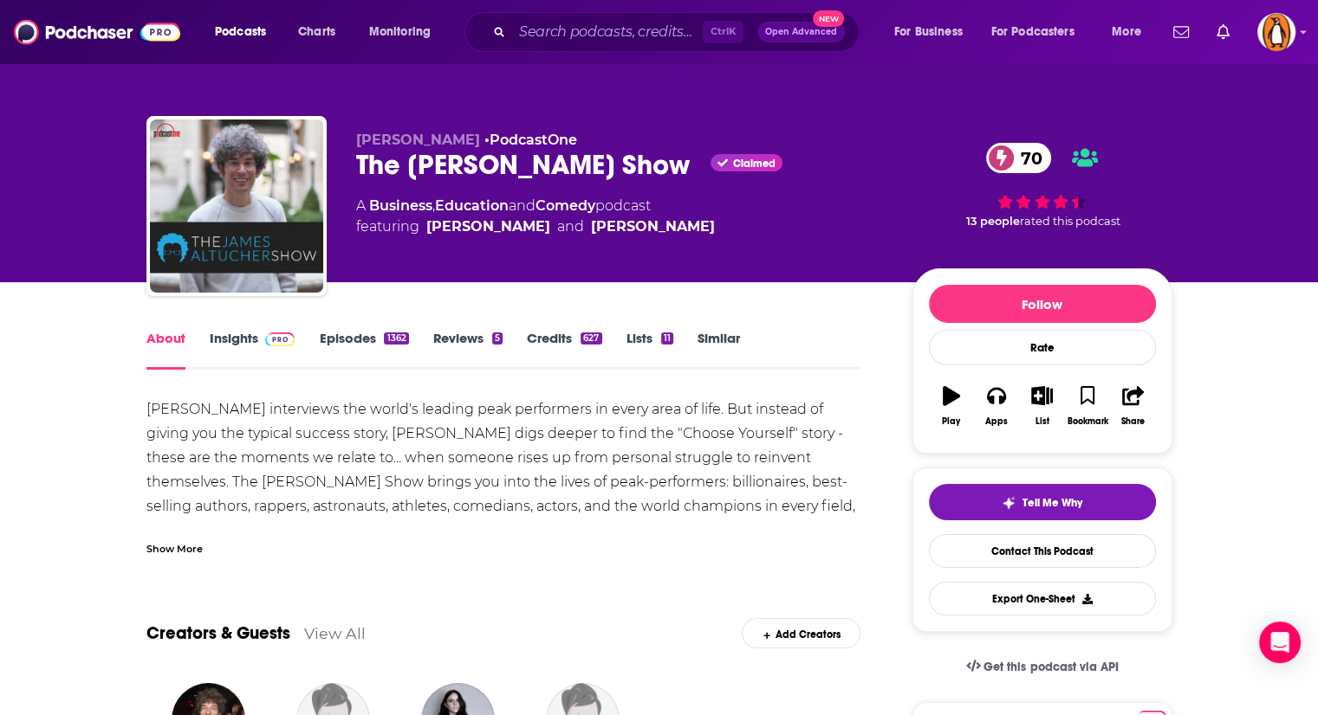
click at [183, 541] on div "Show More" at bounding box center [174, 548] width 56 height 16
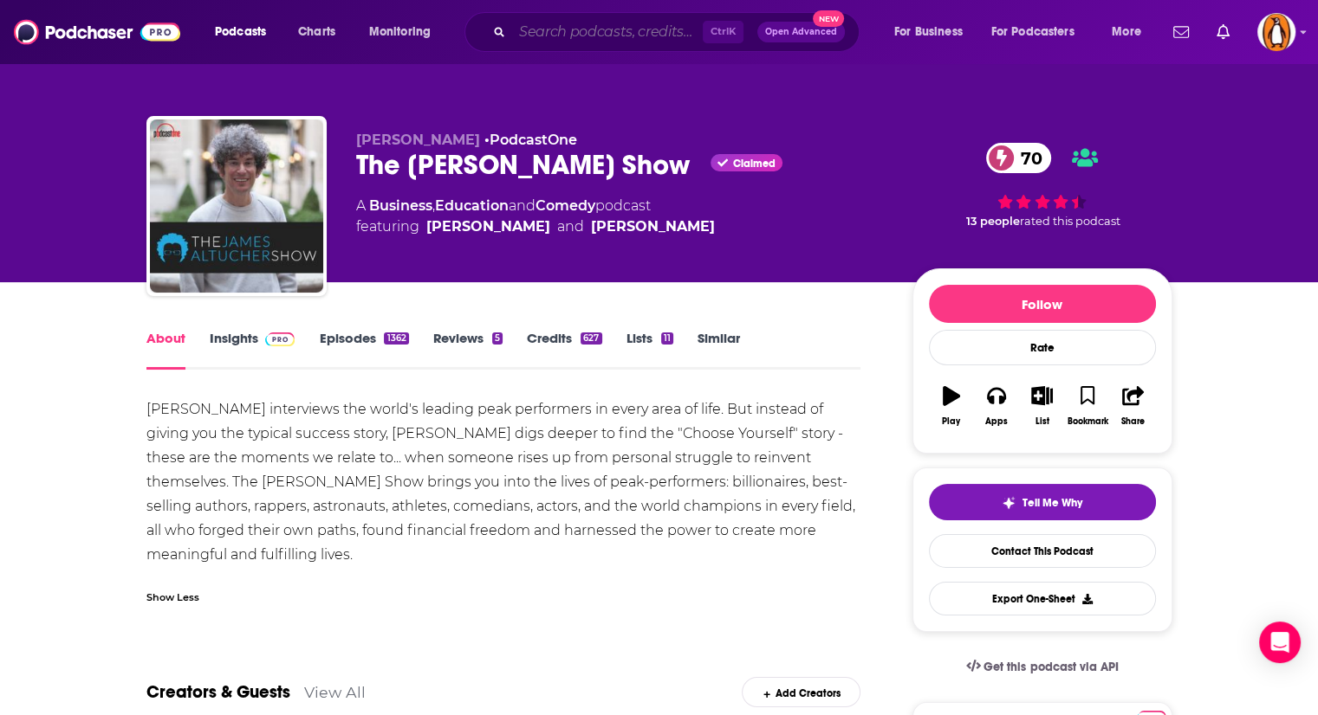
click at [599, 31] on input "Search podcasts, credits, & more..." at bounding box center [607, 32] width 191 height 28
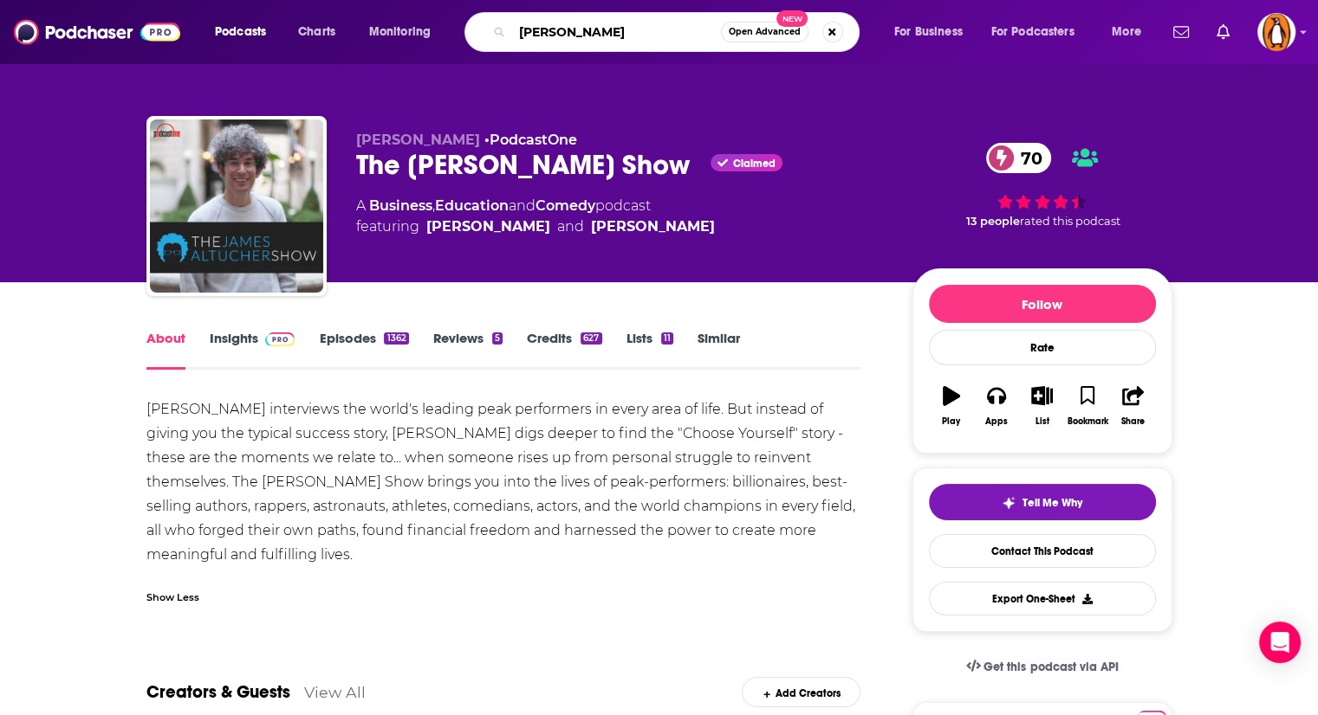
type input "tom holland"
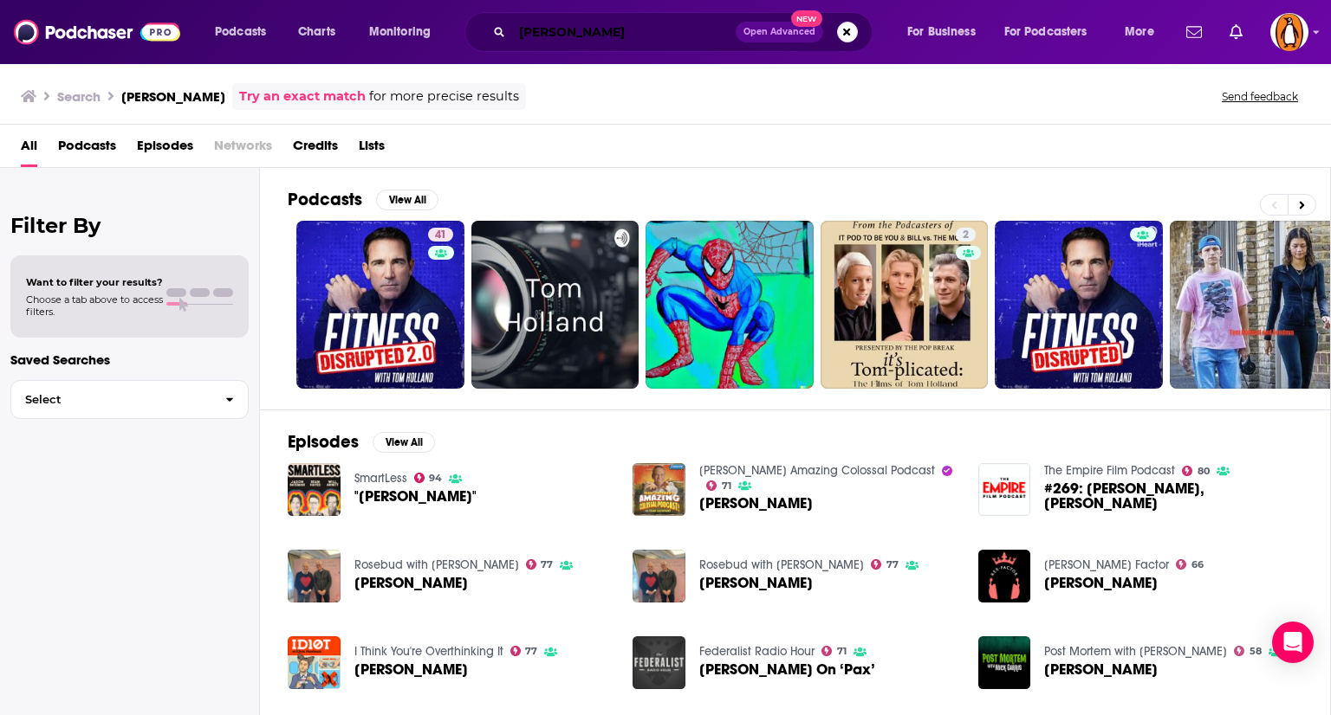
click at [587, 23] on input "tom holland" at bounding box center [623, 32] width 223 height 28
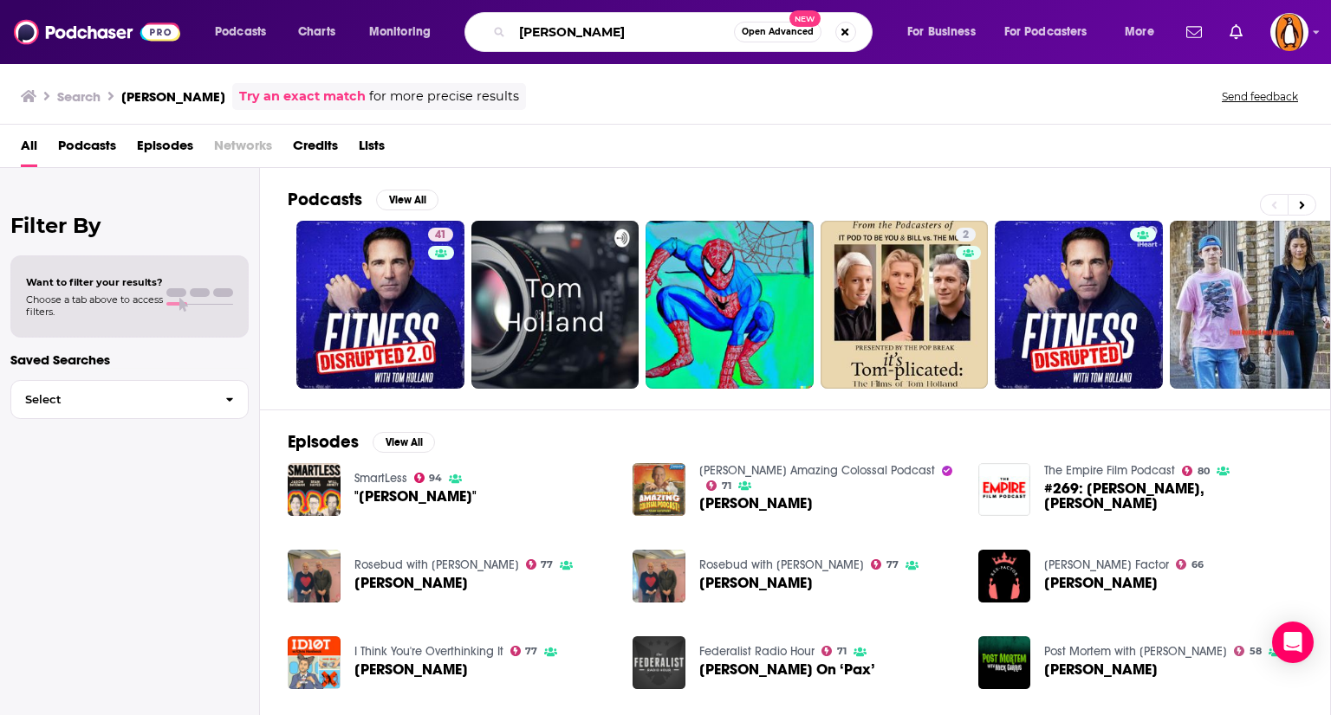
click at [587, 23] on input "tom holland" at bounding box center [623, 32] width 222 height 28
type input "the rest is history"
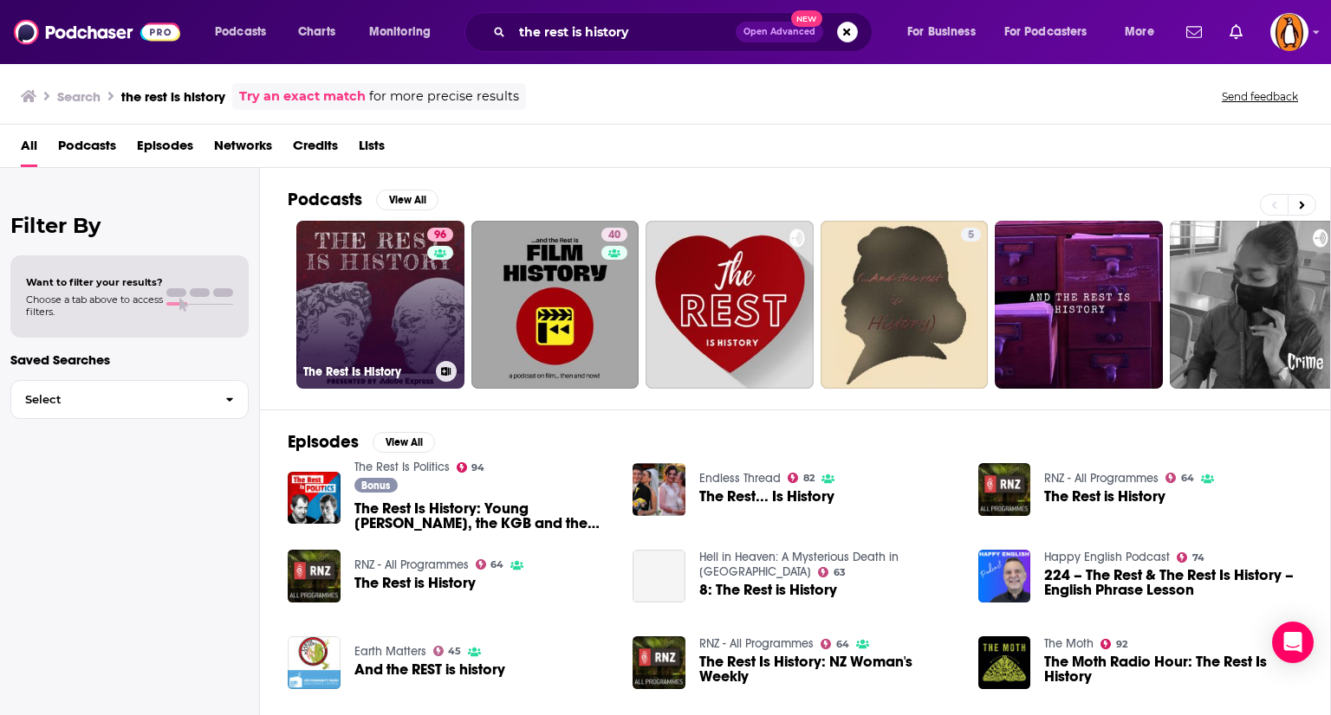
click at [388, 301] on link "96 The Rest Is History" at bounding box center [380, 305] width 168 height 168
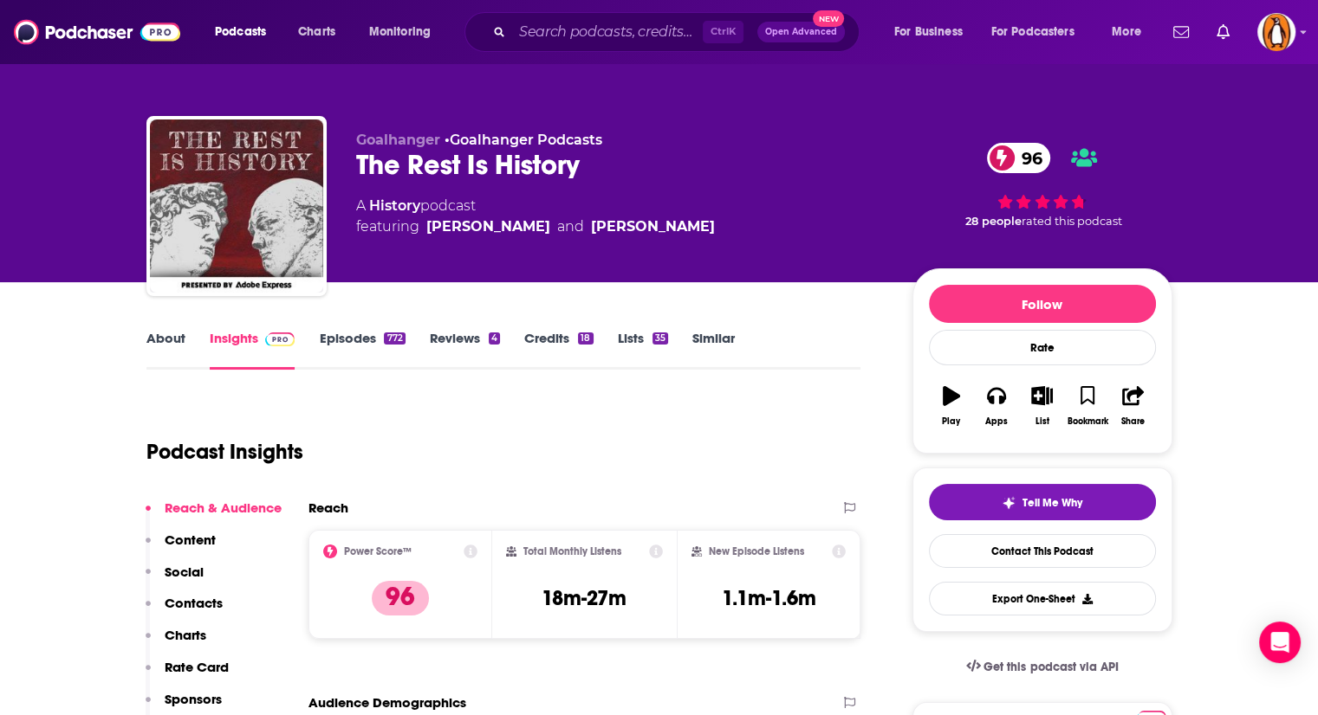
click at [169, 353] on link "About" at bounding box center [165, 350] width 39 height 40
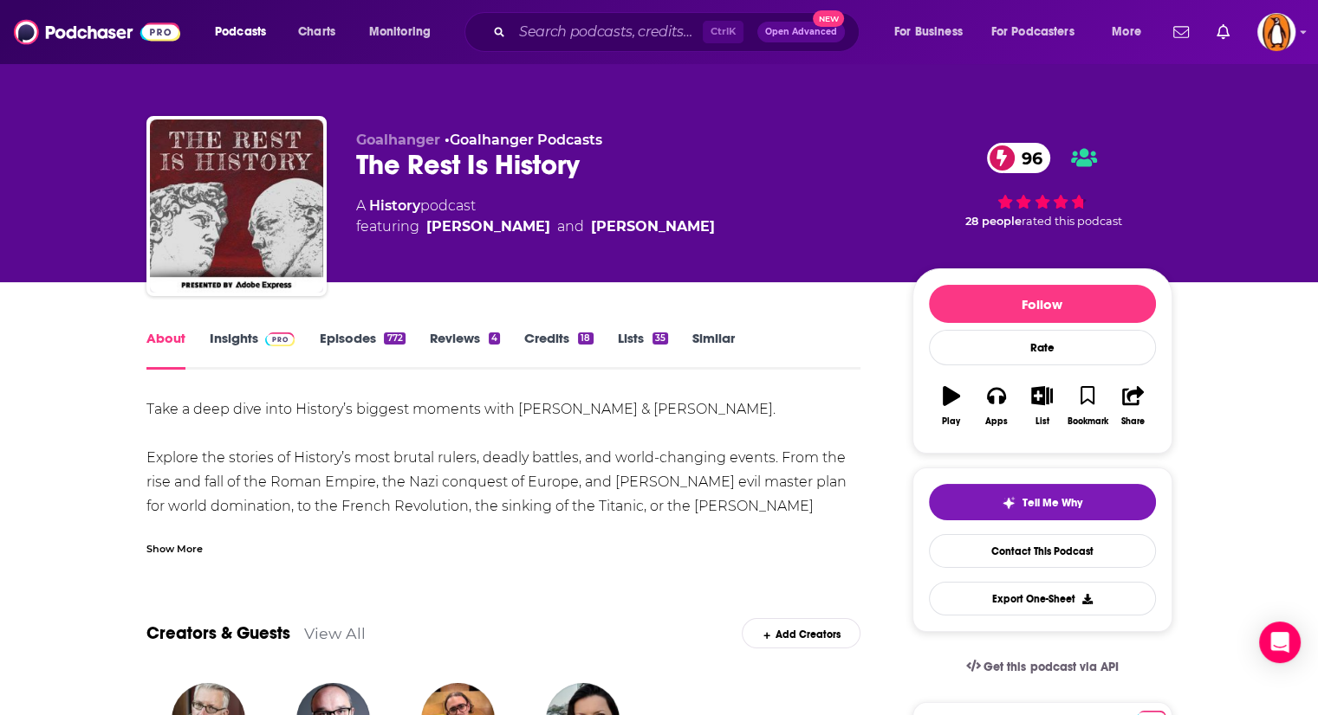
click at [186, 534] on div "Show More" at bounding box center [503, 542] width 715 height 29
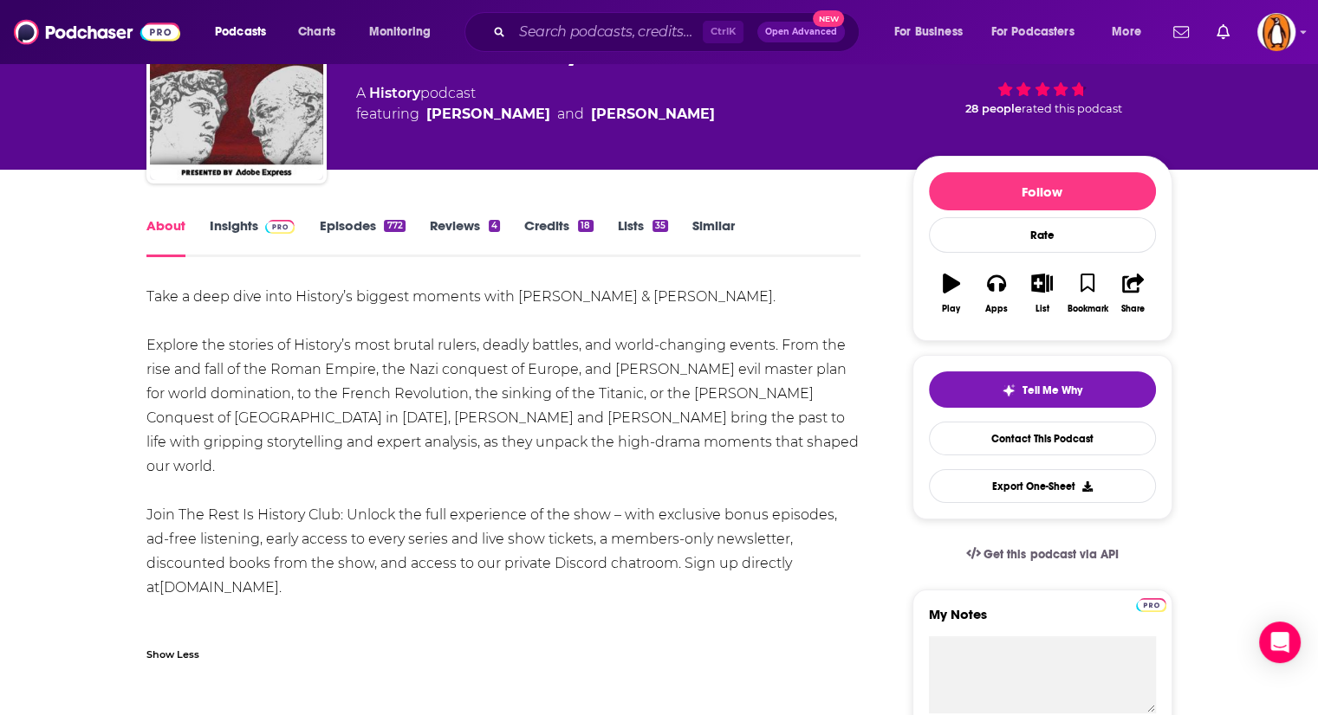
scroll to position [113, 0]
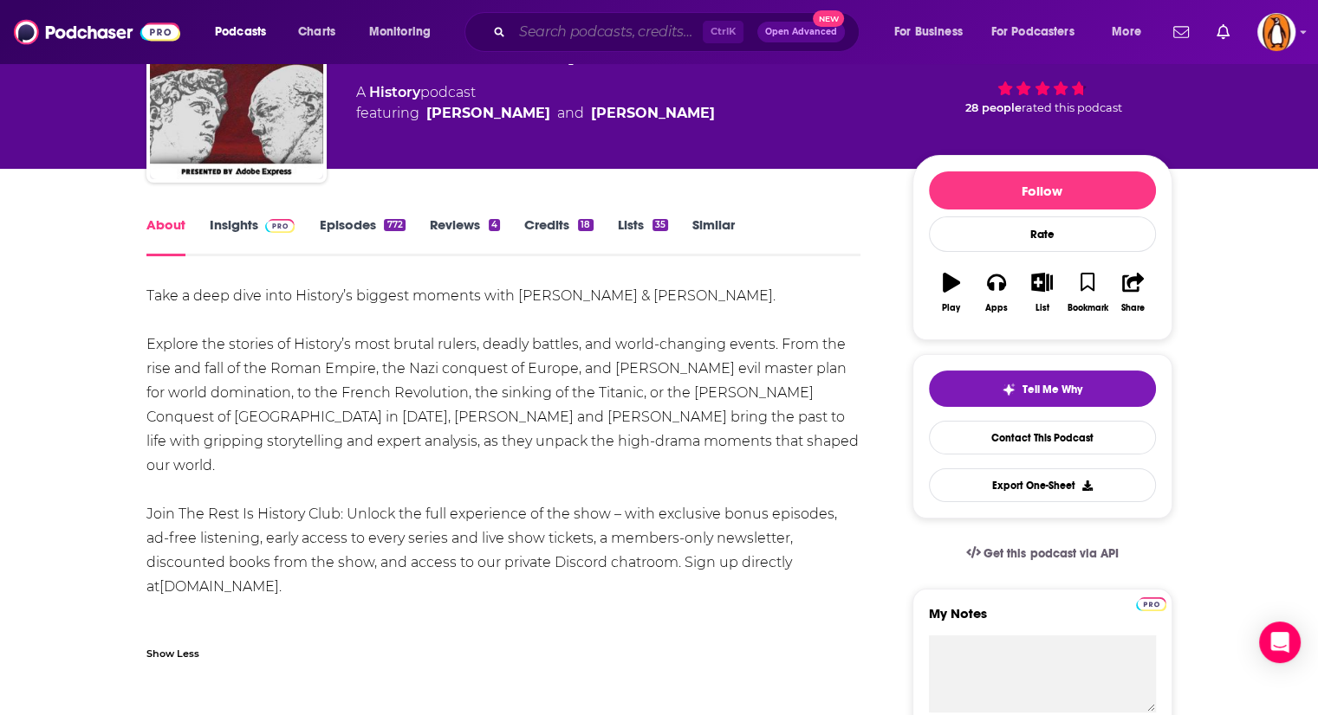
click at [607, 29] on input "Search podcasts, credits, & more..." at bounding box center [607, 32] width 191 height 28
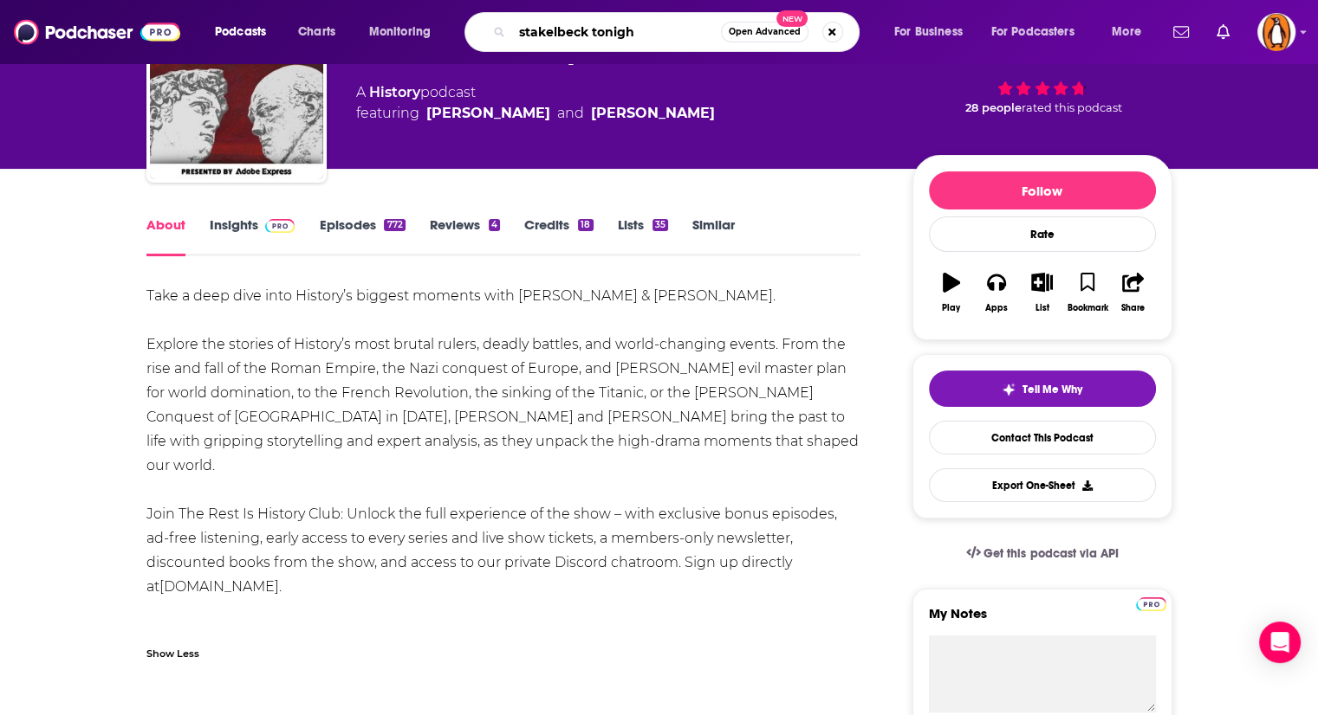
type input "stakelbeck tonight"
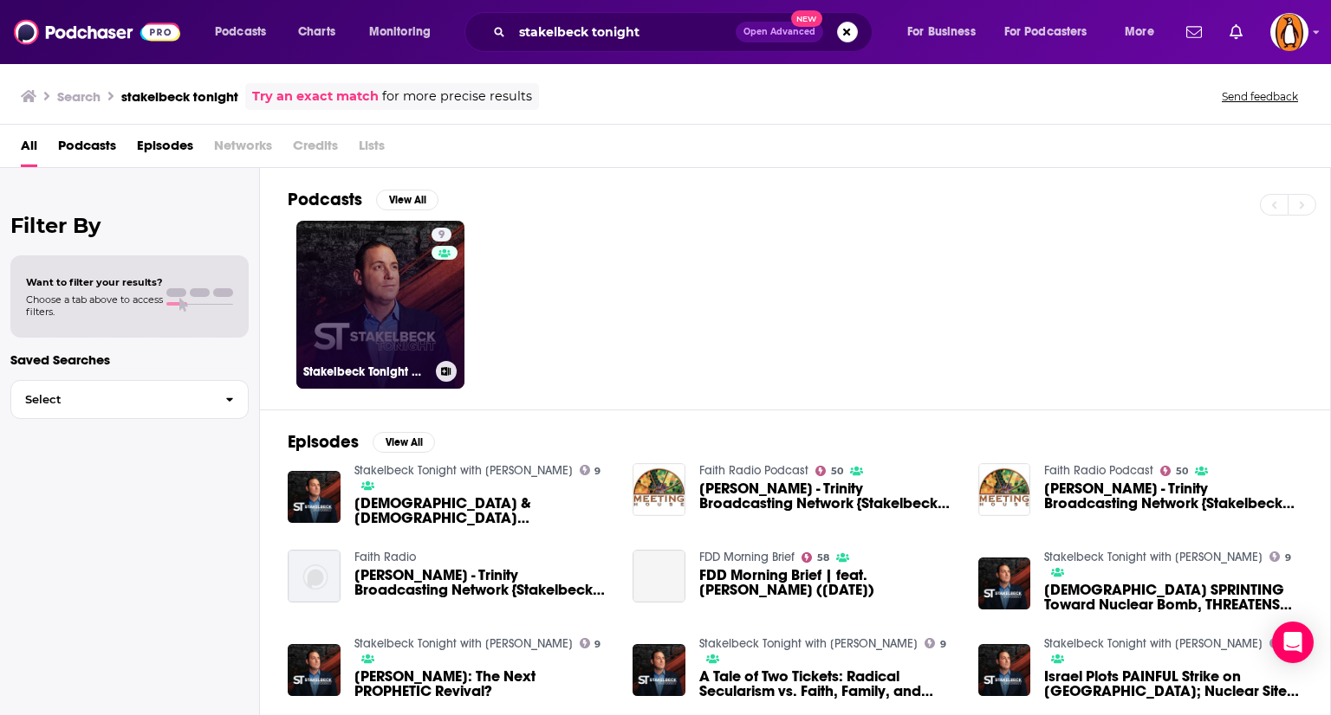
click at [412, 283] on link "9 Stakelbeck Tonight with Erick Stakelbeck" at bounding box center [380, 305] width 168 height 168
